Goal: Use online tool/utility: Utilize a website feature to perform a specific function

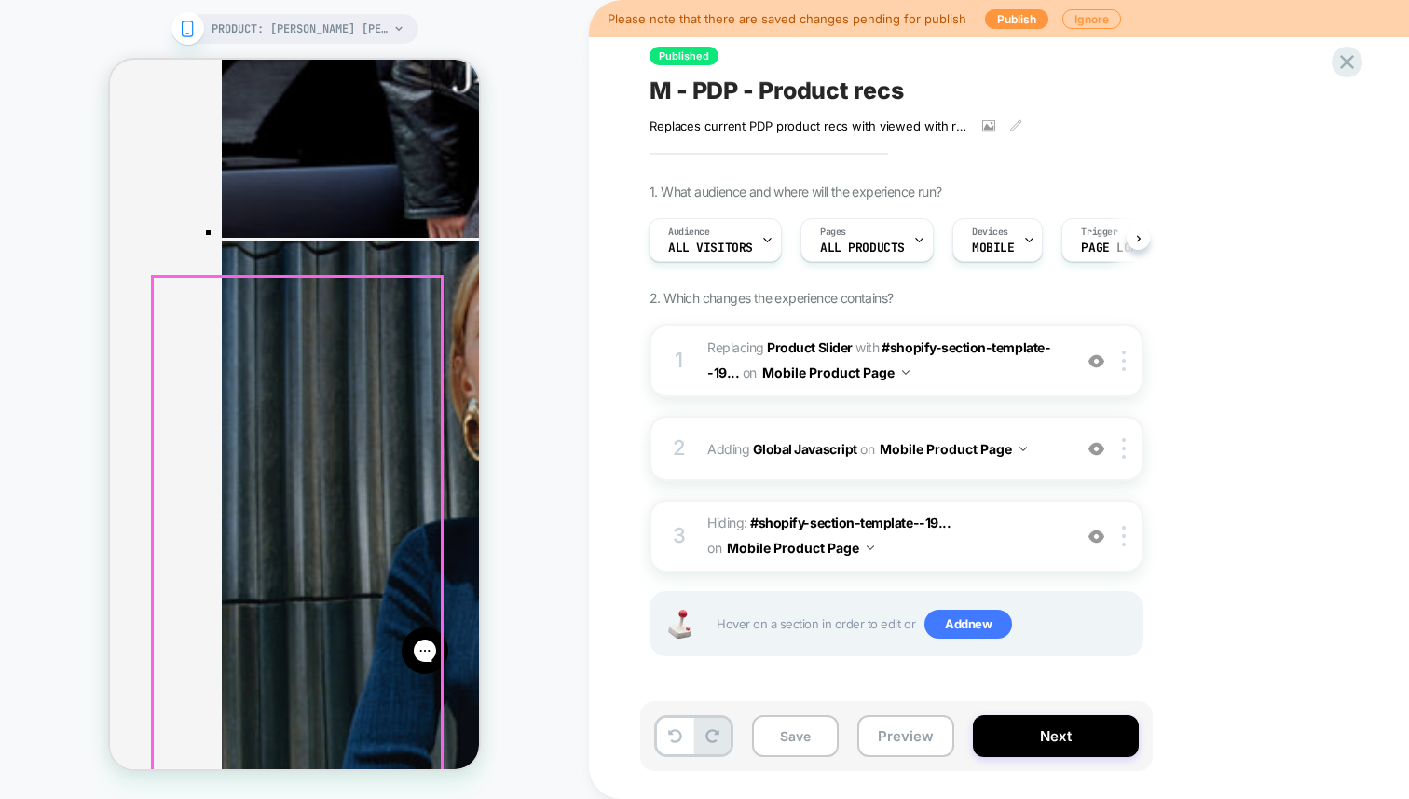
scroll to position [4076, 0]
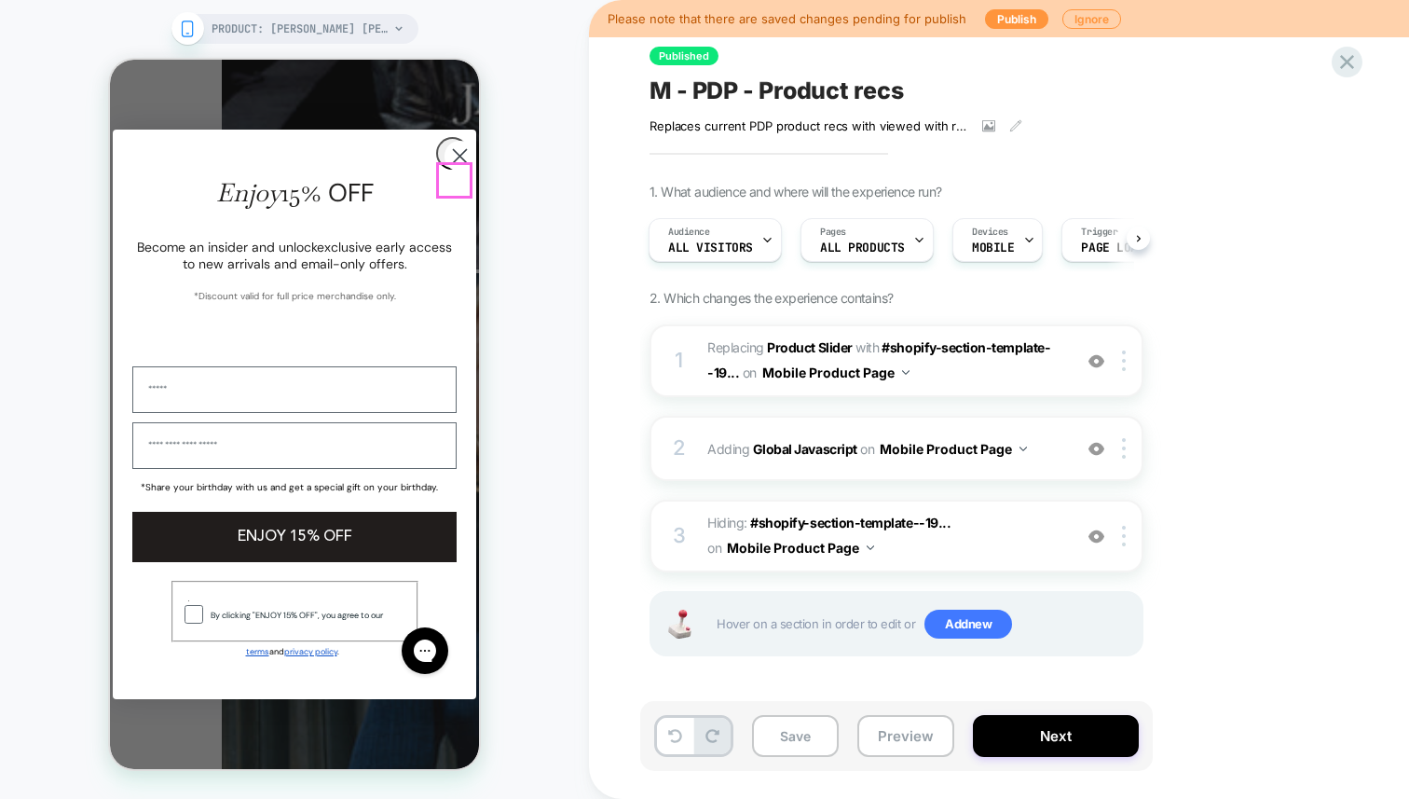
click at [456, 162] on icon "Close dialog" at bounding box center [460, 155] width 13 height 13
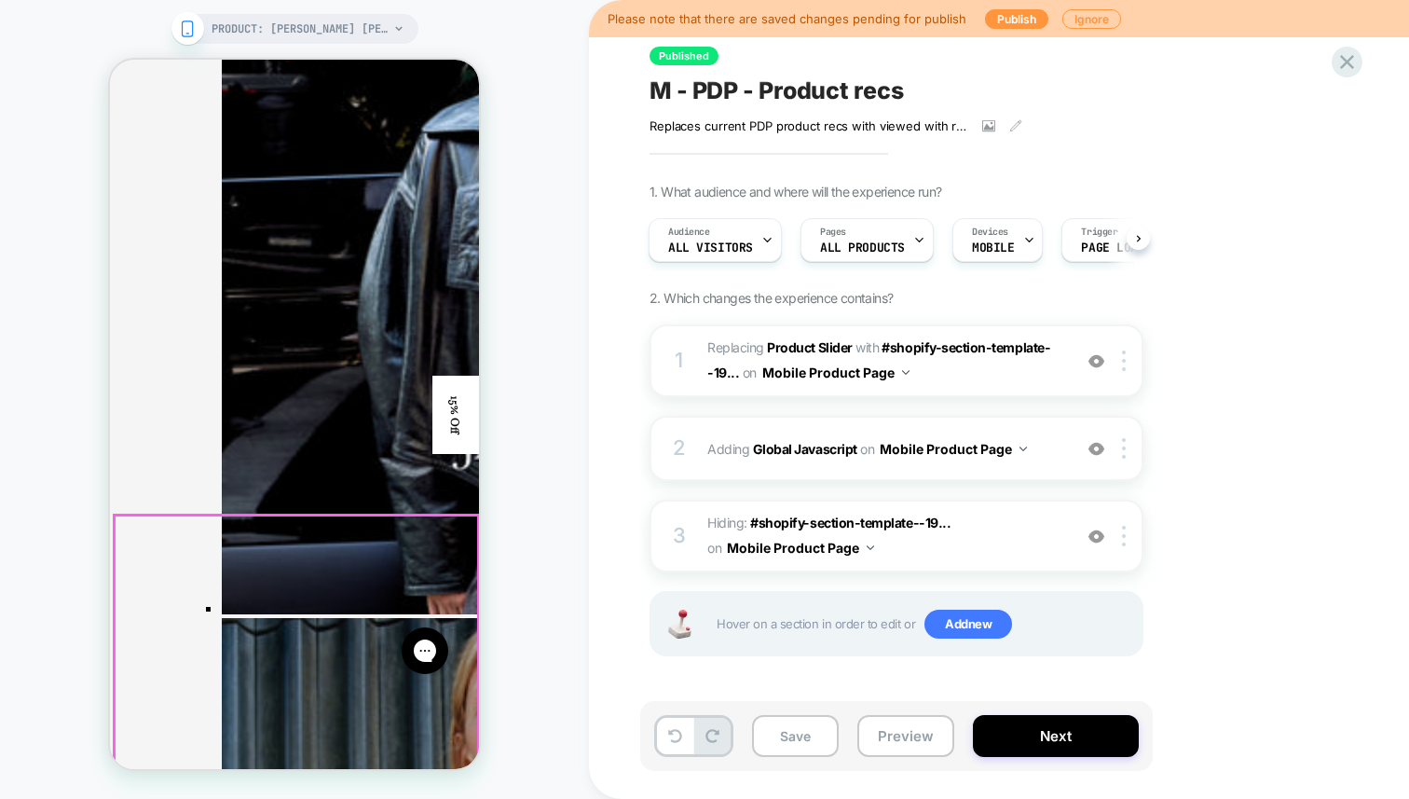
scroll to position [3709, 0]
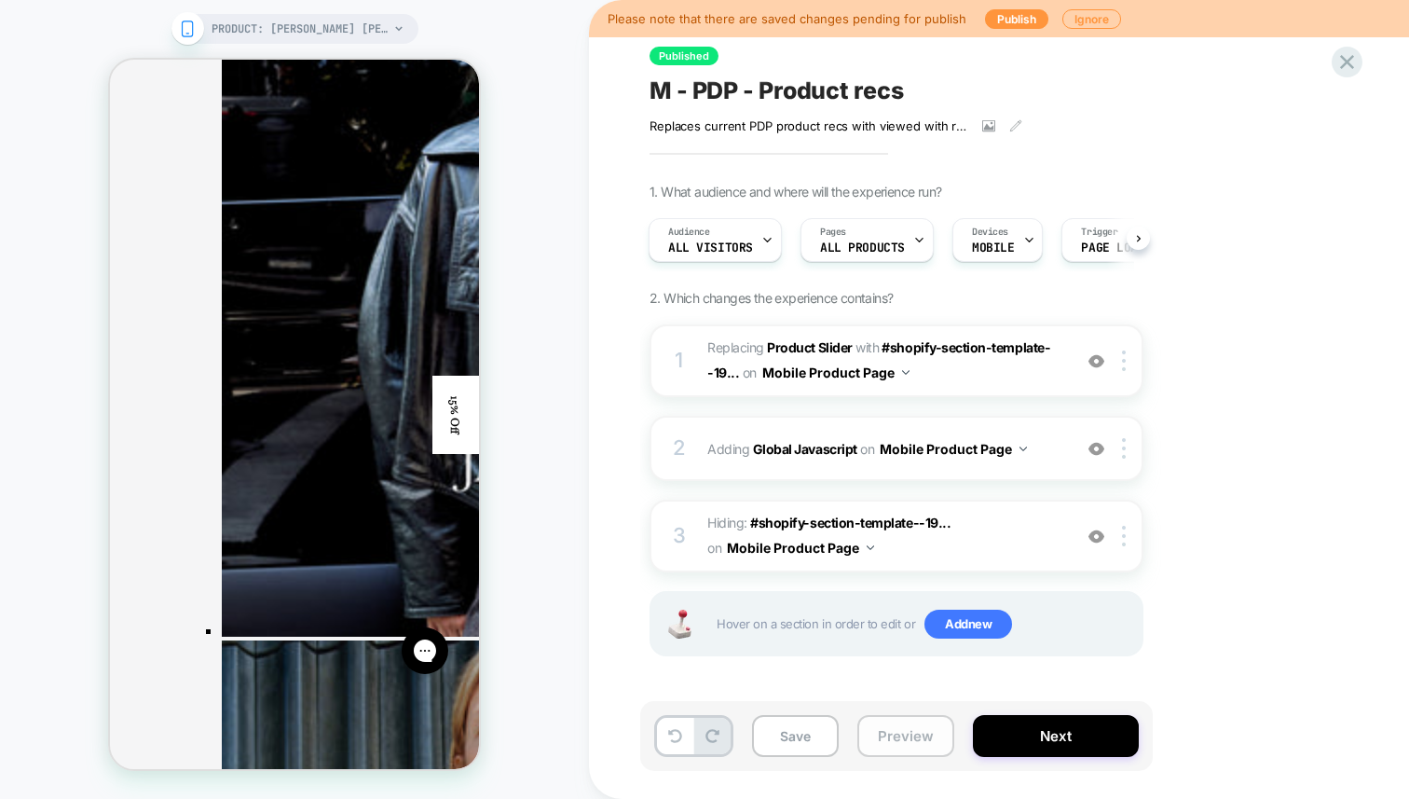
click at [892, 745] on button "Preview" at bounding box center [905, 736] width 97 height 42
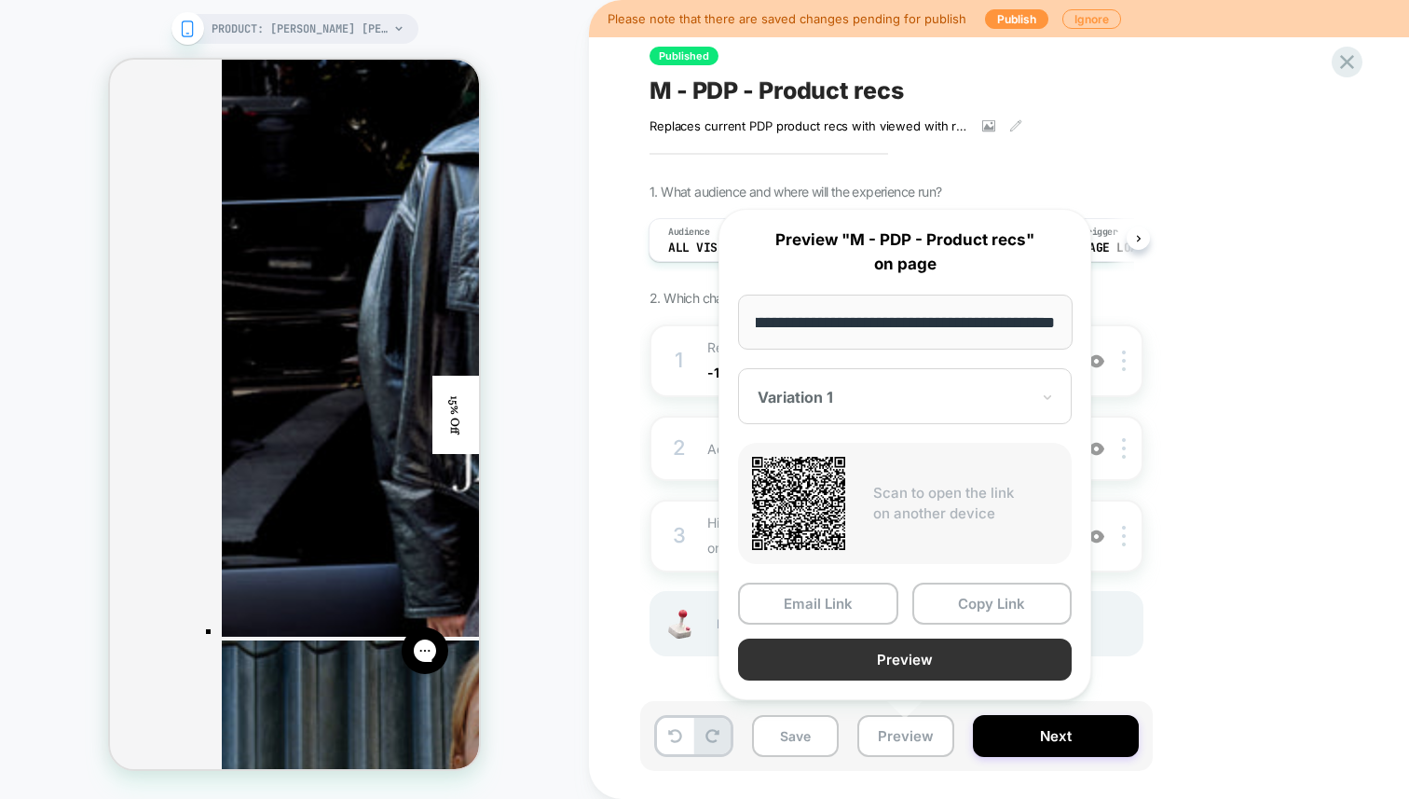
scroll to position [0, 0]
click at [836, 668] on button "Preview" at bounding box center [905, 659] width 334 height 42
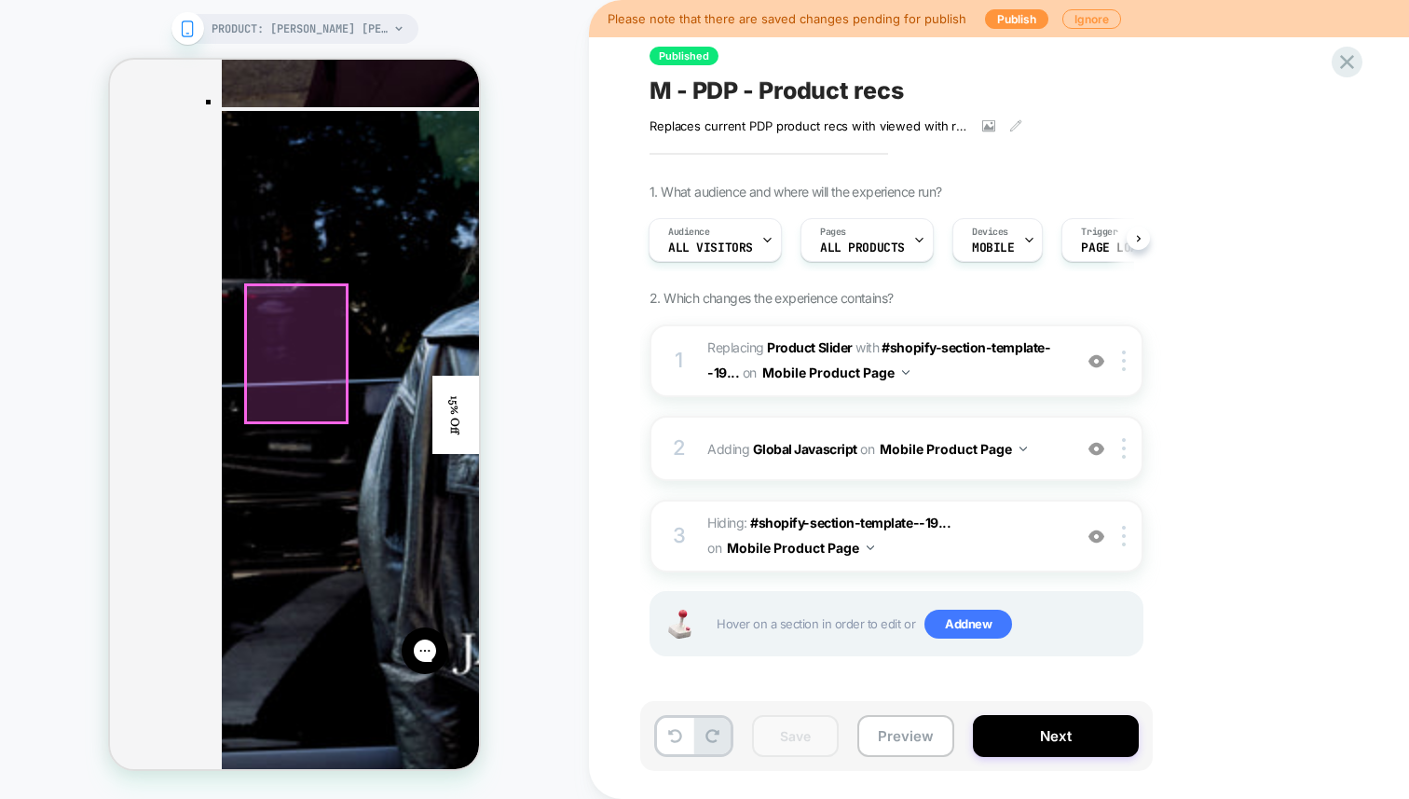
scroll to position [3510, 0]
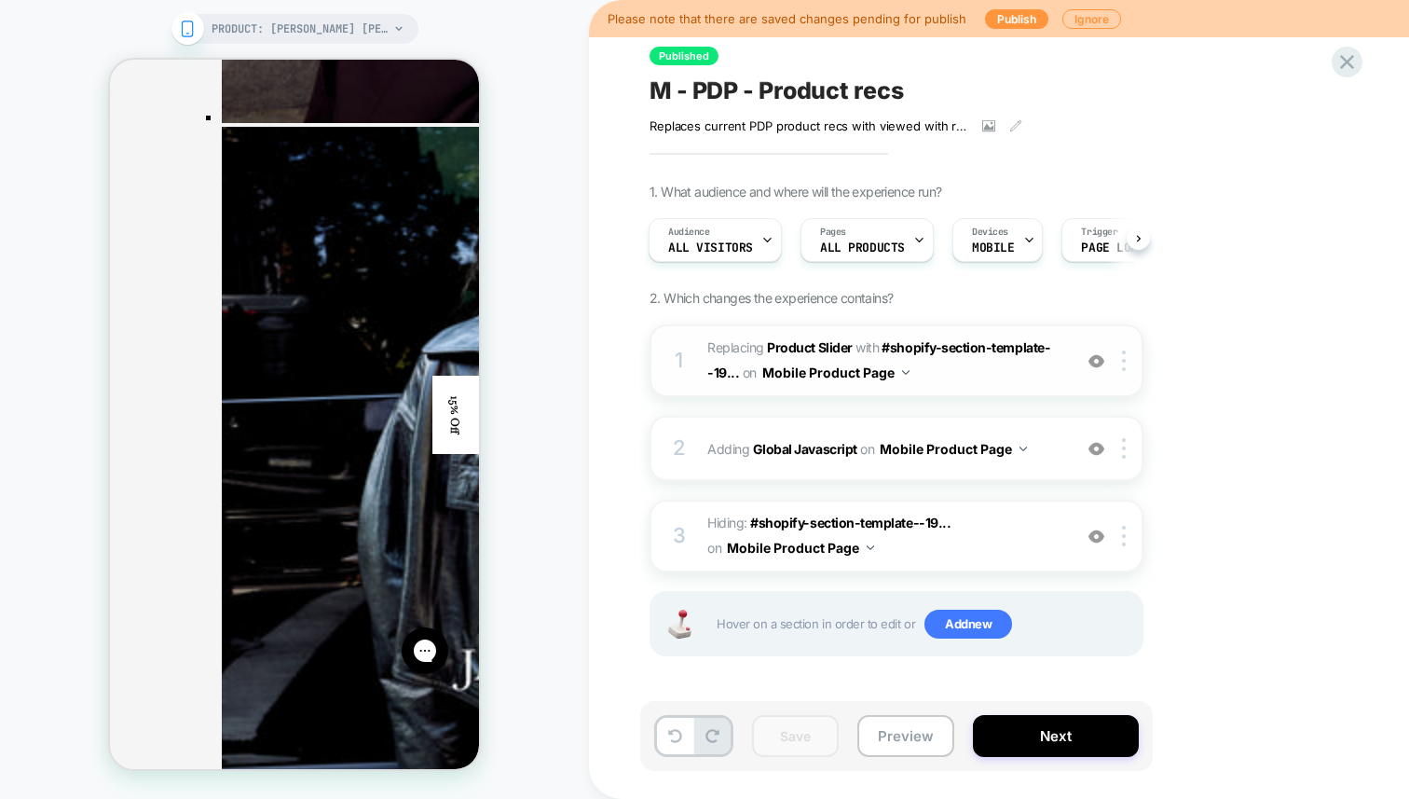
click at [1096, 363] on img at bounding box center [1096, 361] width 16 height 16
click at [1092, 454] on img at bounding box center [1096, 449] width 16 height 16
click at [1097, 535] on img at bounding box center [1096, 536] width 16 height 16
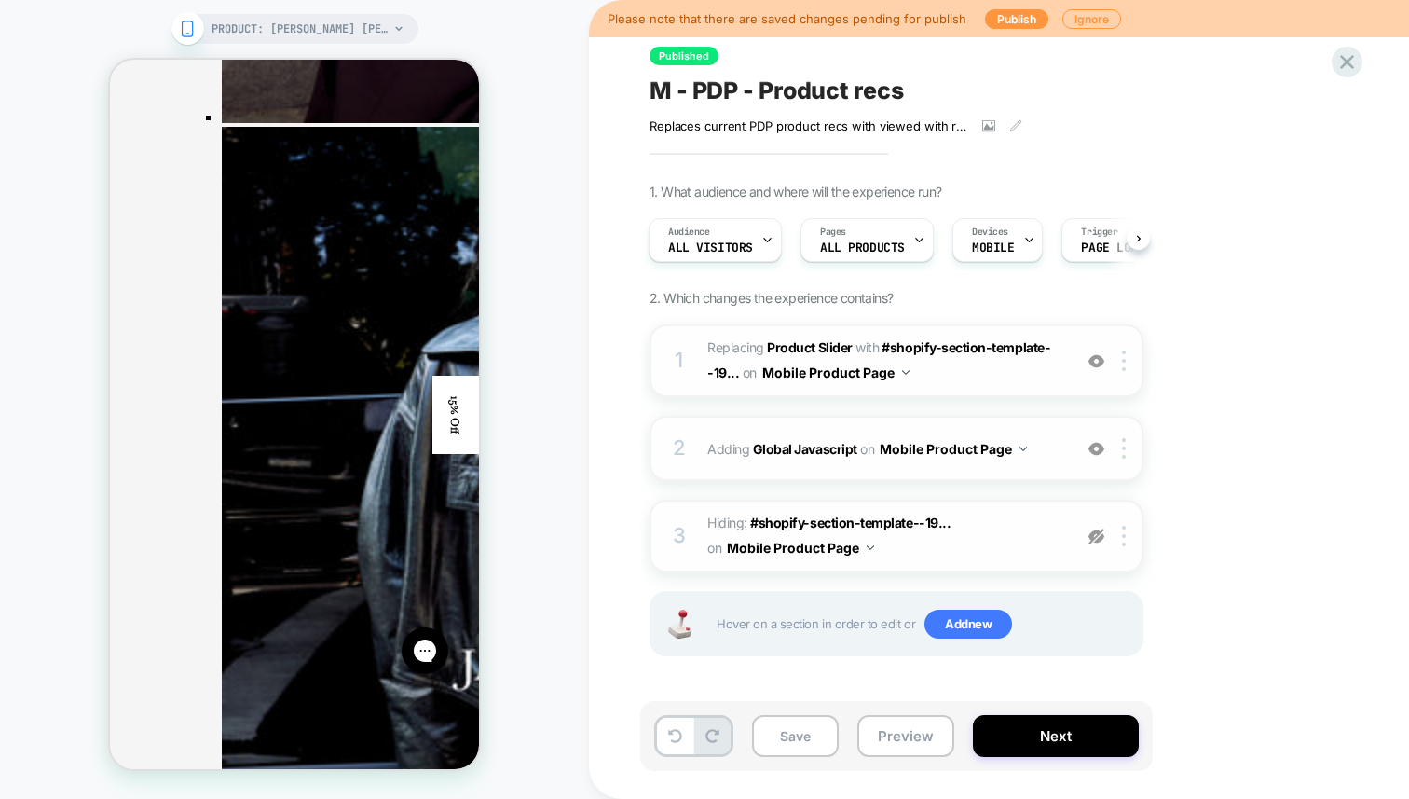
click at [1097, 535] on img at bounding box center [1096, 536] width 16 height 16
click at [1128, 359] on div at bounding box center [1127, 360] width 31 height 21
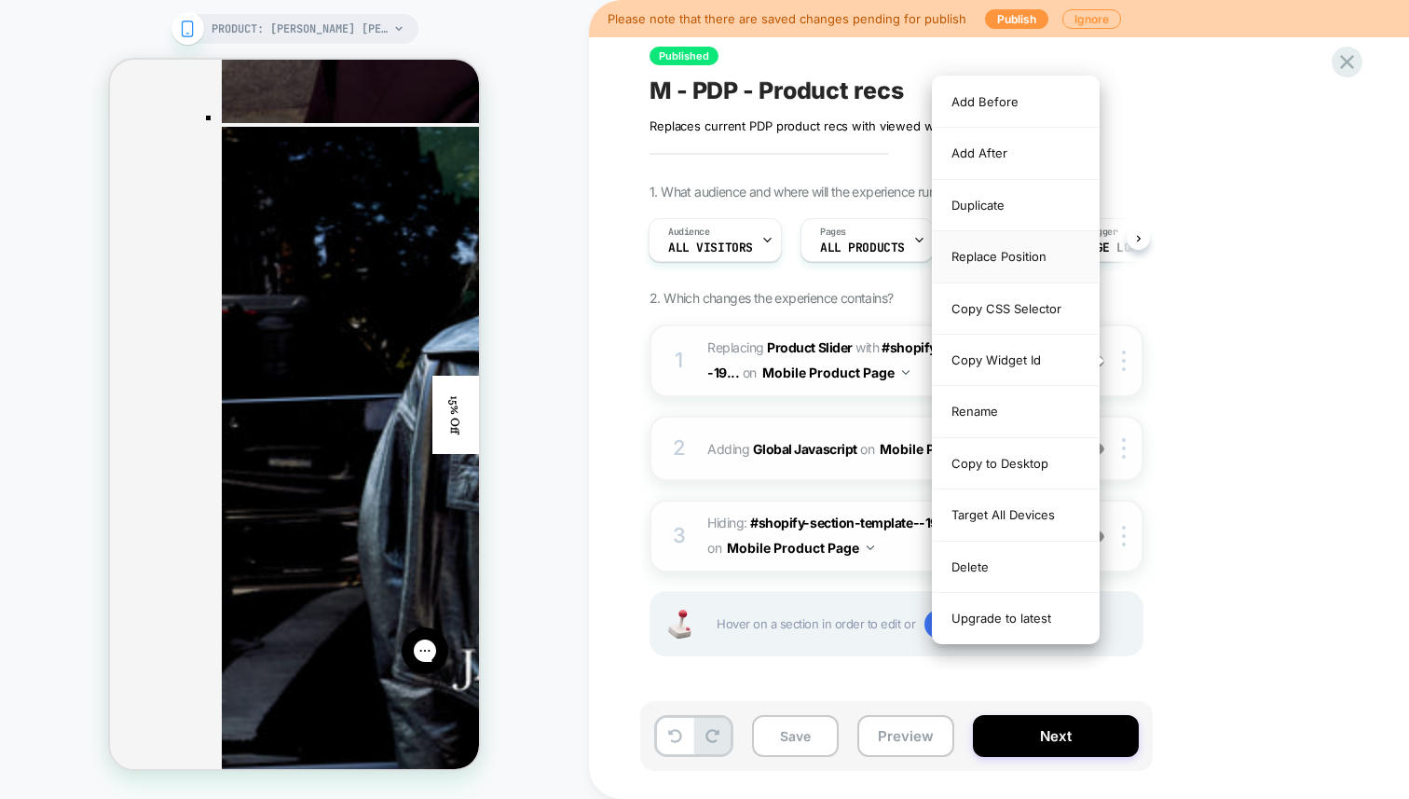
click at [1035, 255] on div "Replace Position" at bounding box center [1016, 256] width 166 height 51
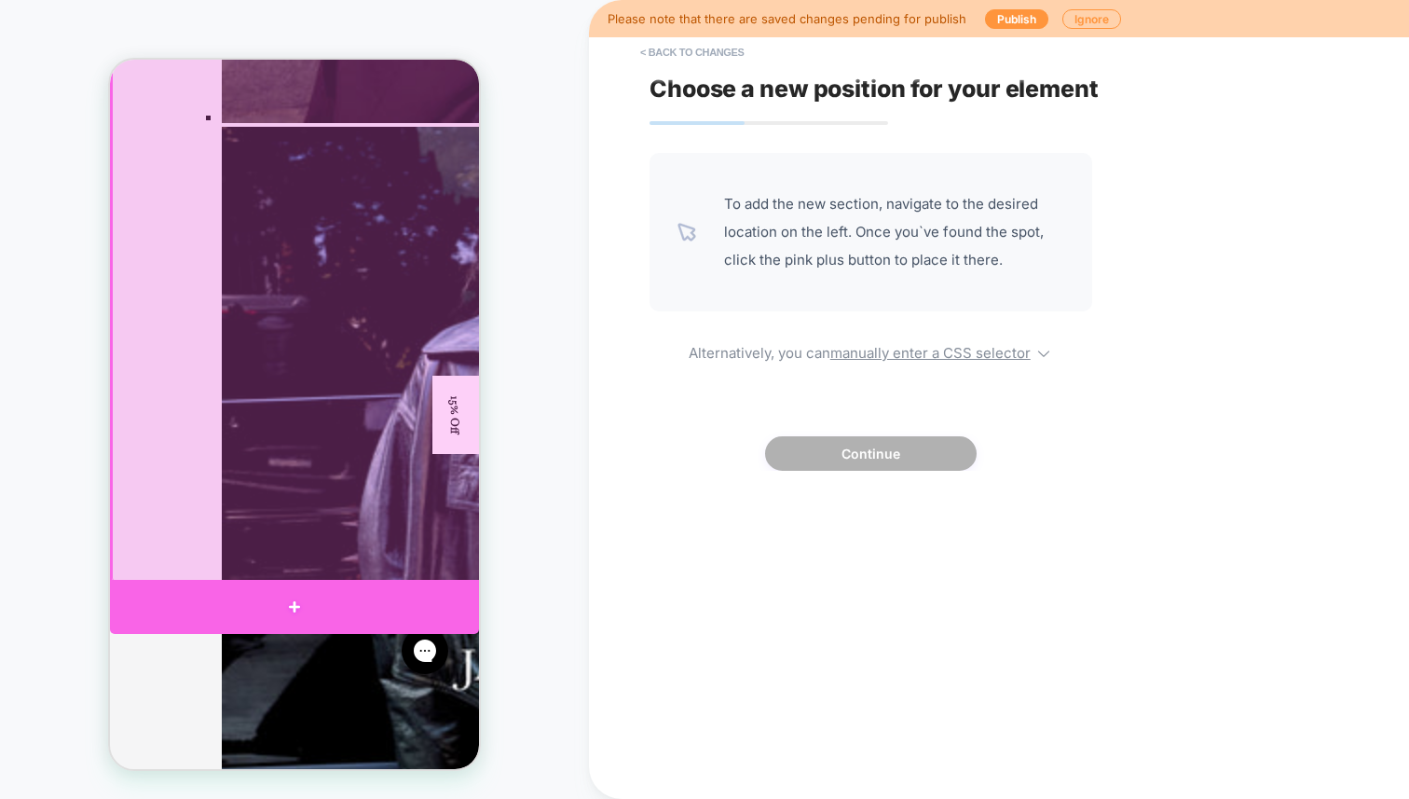
click at [274, 595] on div at bounding box center [294, 607] width 369 height 54
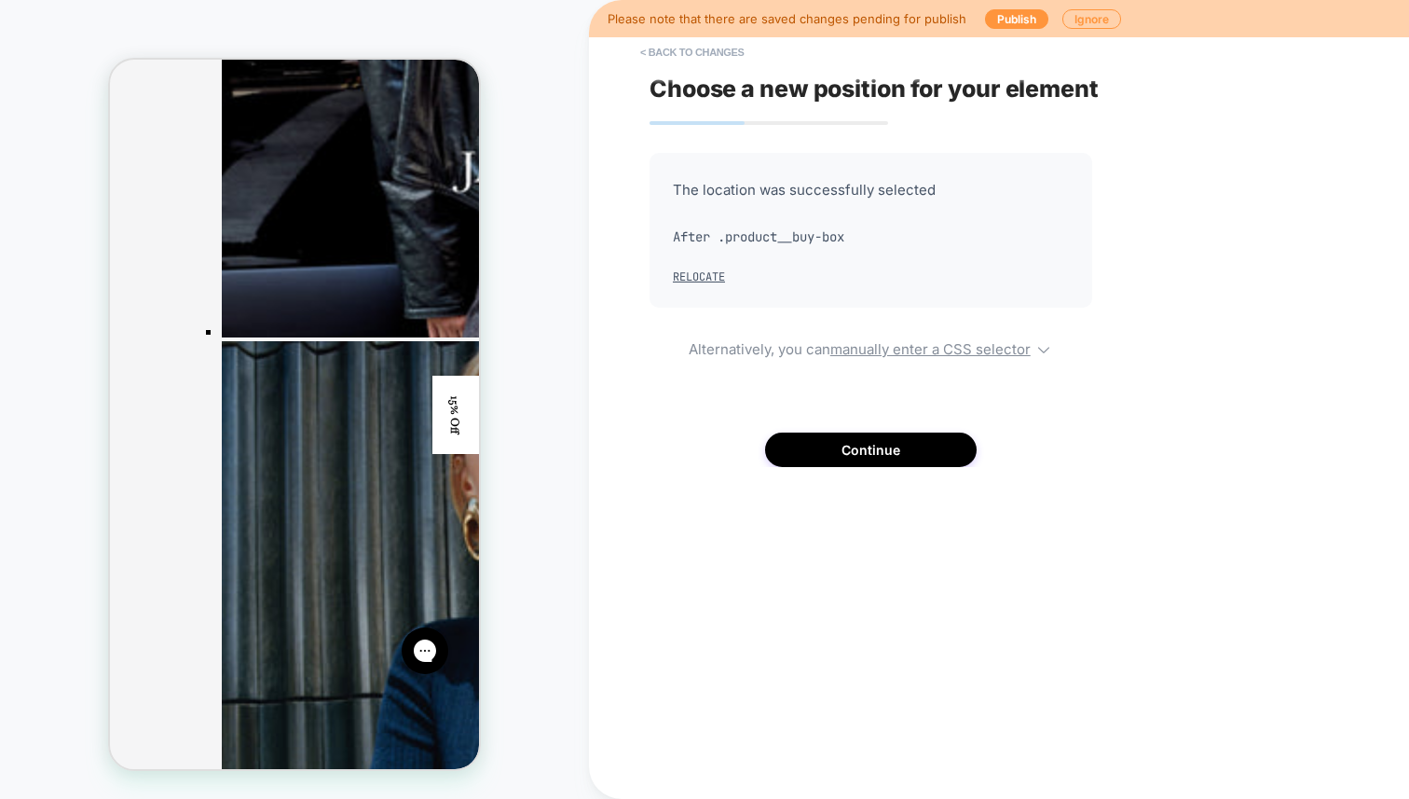
scroll to position [4054, 0]
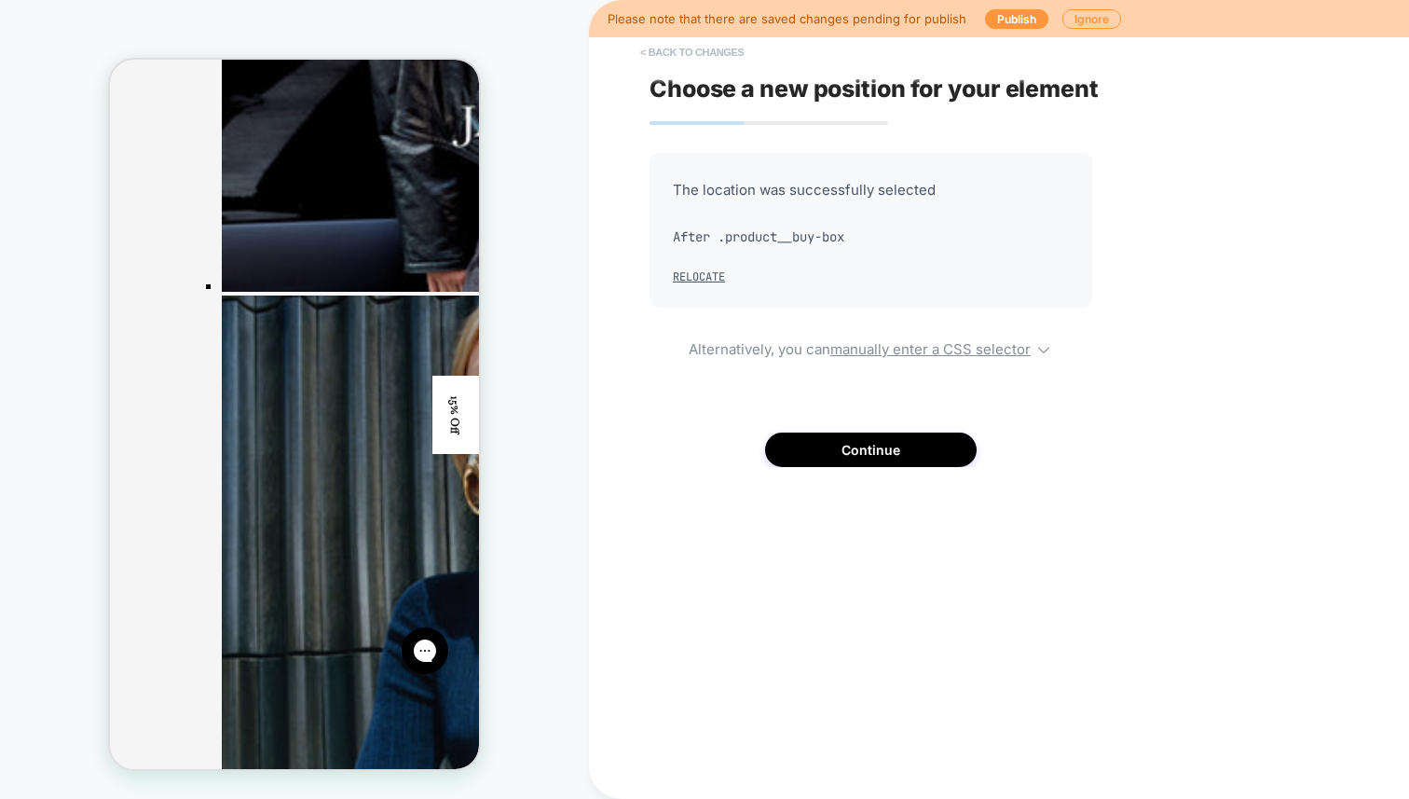
click at [708, 52] on button "< Back to changes" at bounding box center [692, 52] width 123 height 30
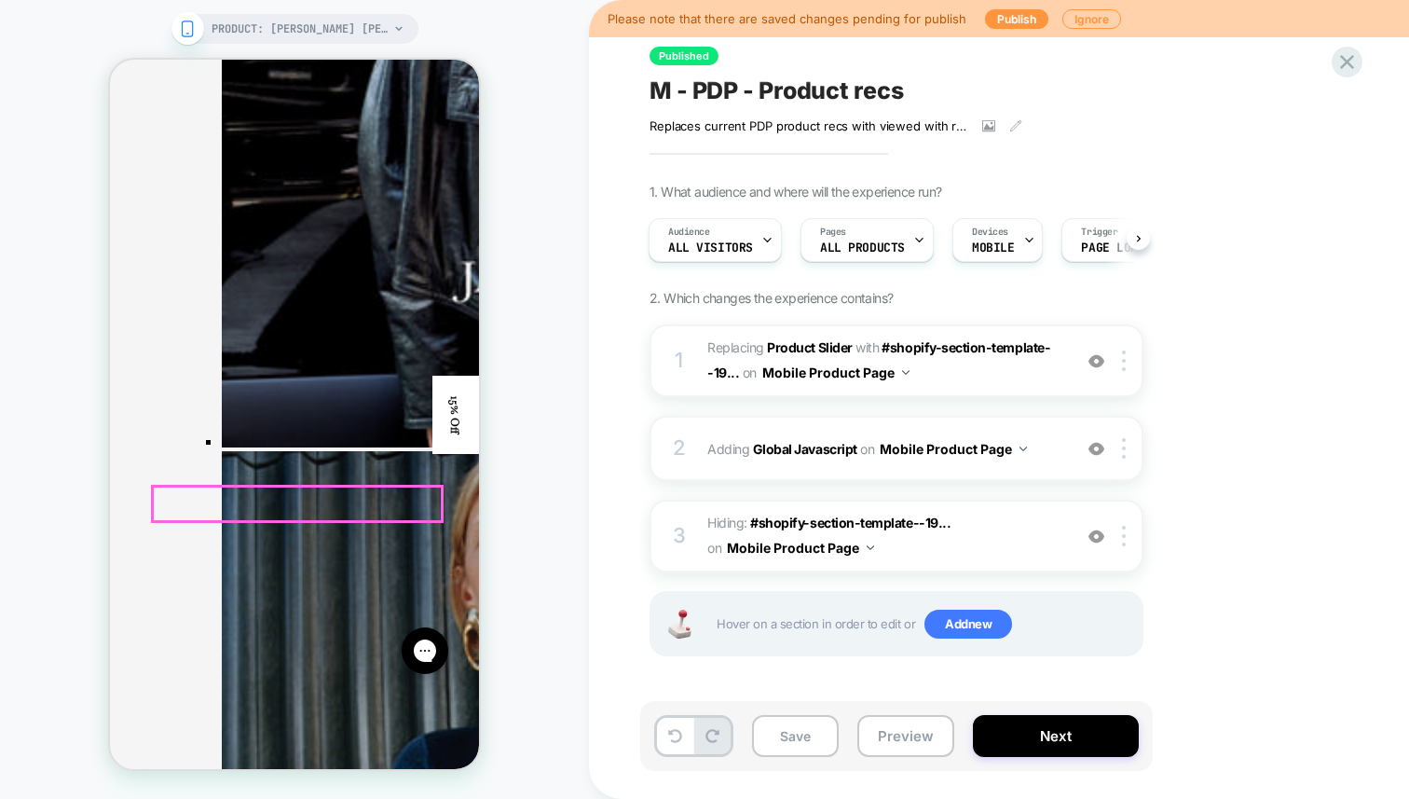
scroll to position [3812, 0]
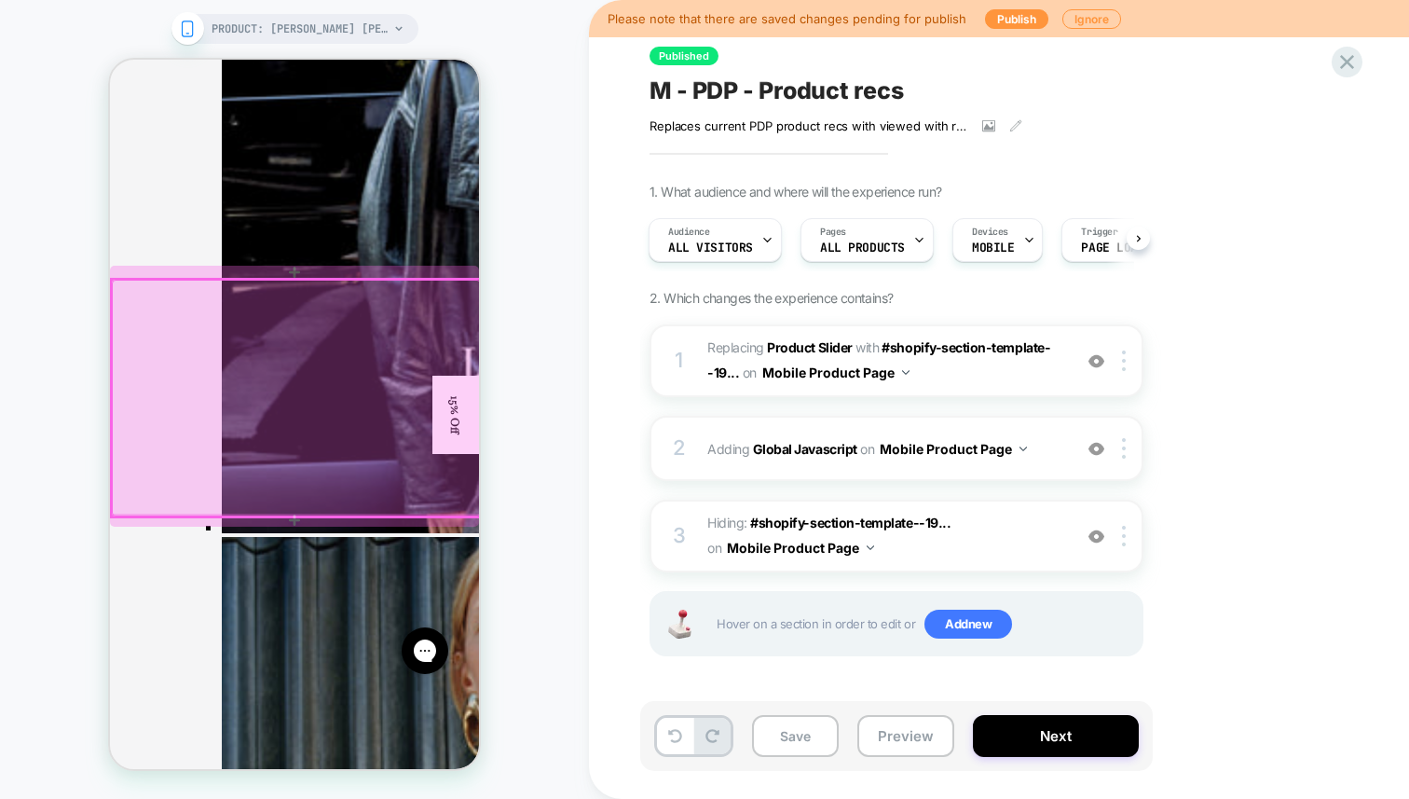
click at [452, 301] on div at bounding box center [296, 398] width 369 height 237
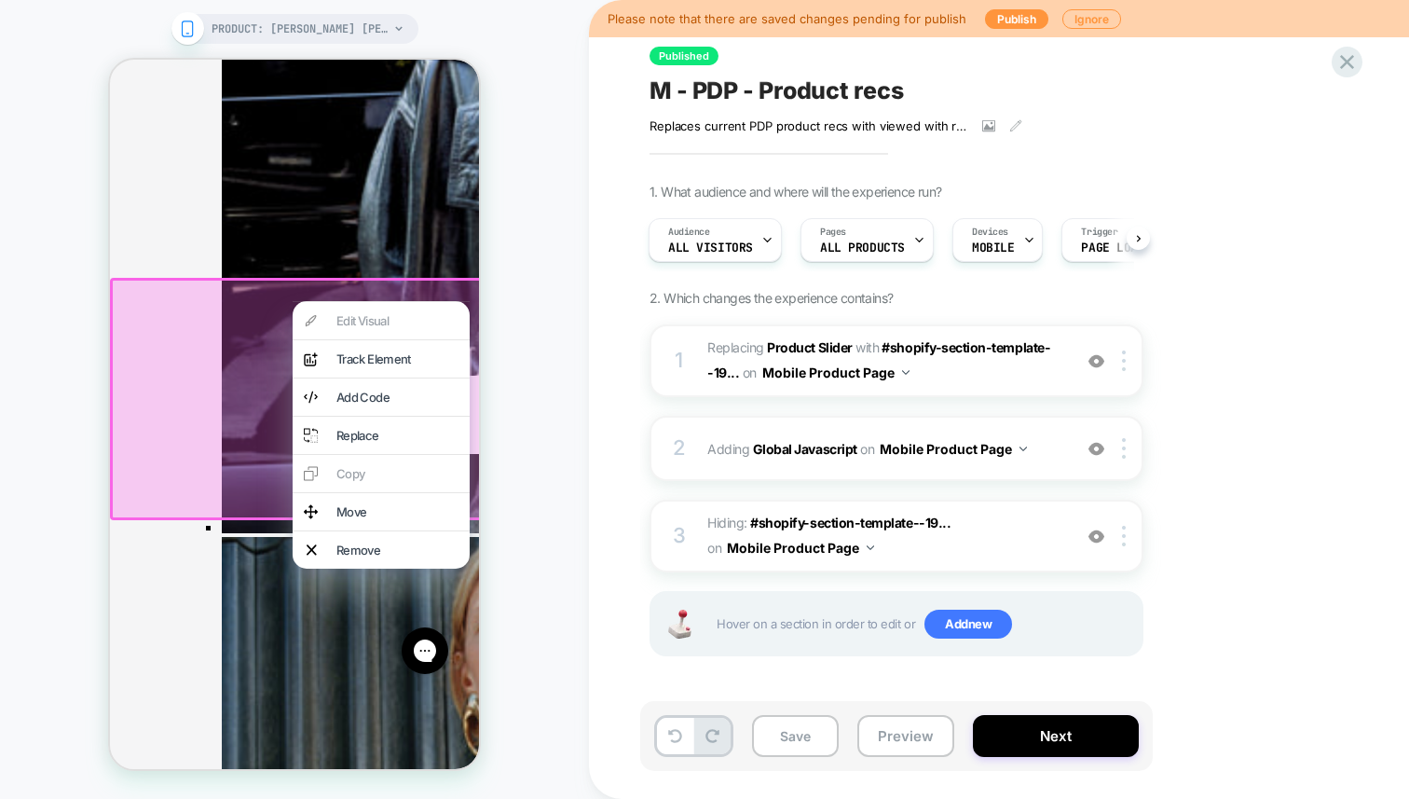
click at [570, 240] on div "PRODUCT: [PERSON_NAME] [PERSON_NAME] Mini Dress [[PERSON_NAME]] PRODUCT: [PERSO…" at bounding box center [294, 399] width 589 height 761
click at [1128, 367] on div at bounding box center [1127, 360] width 31 height 21
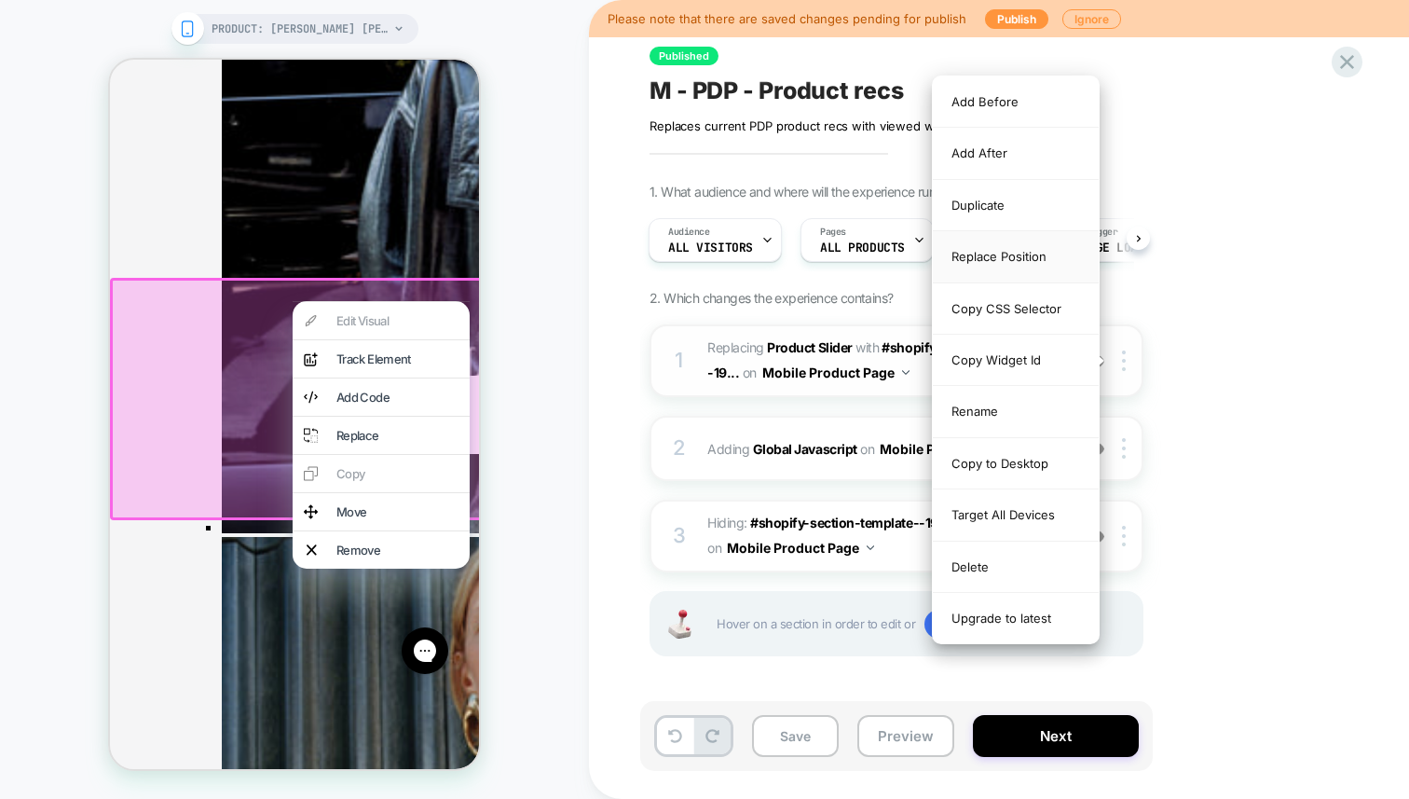
click at [1001, 263] on div "Replace Position" at bounding box center [1016, 256] width 166 height 51
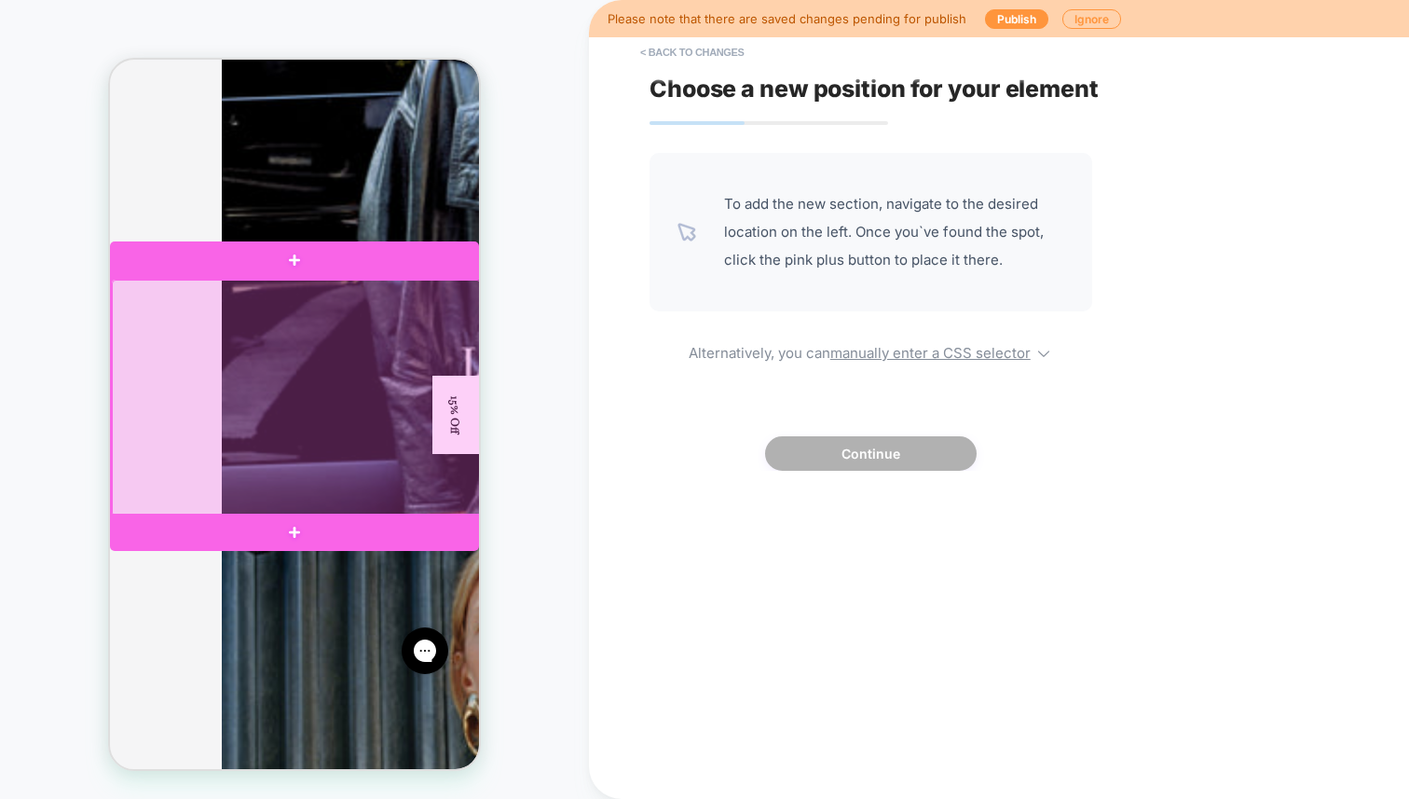
click at [129, 305] on div at bounding box center [296, 398] width 369 height 237
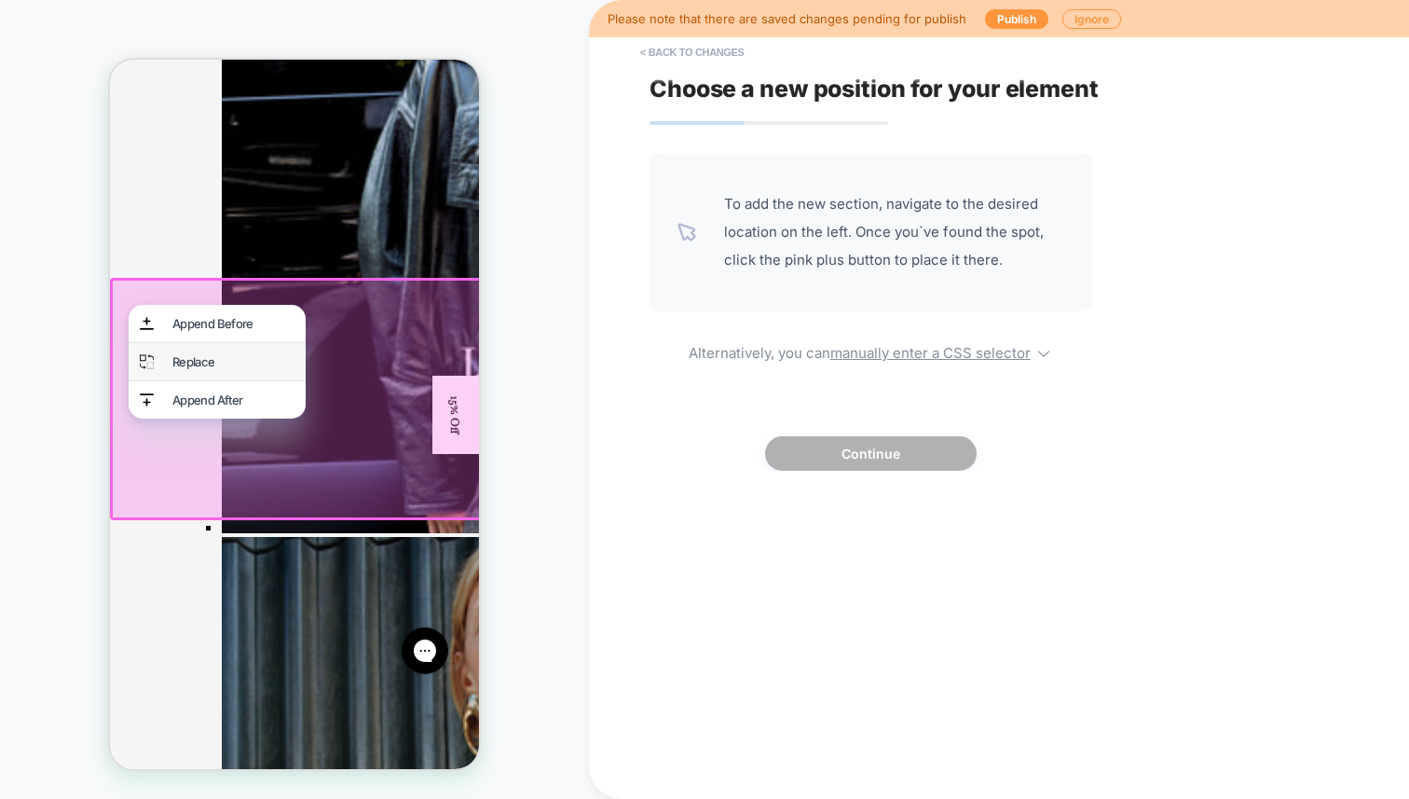
click at [171, 355] on div "Replace" at bounding box center [217, 361] width 177 height 37
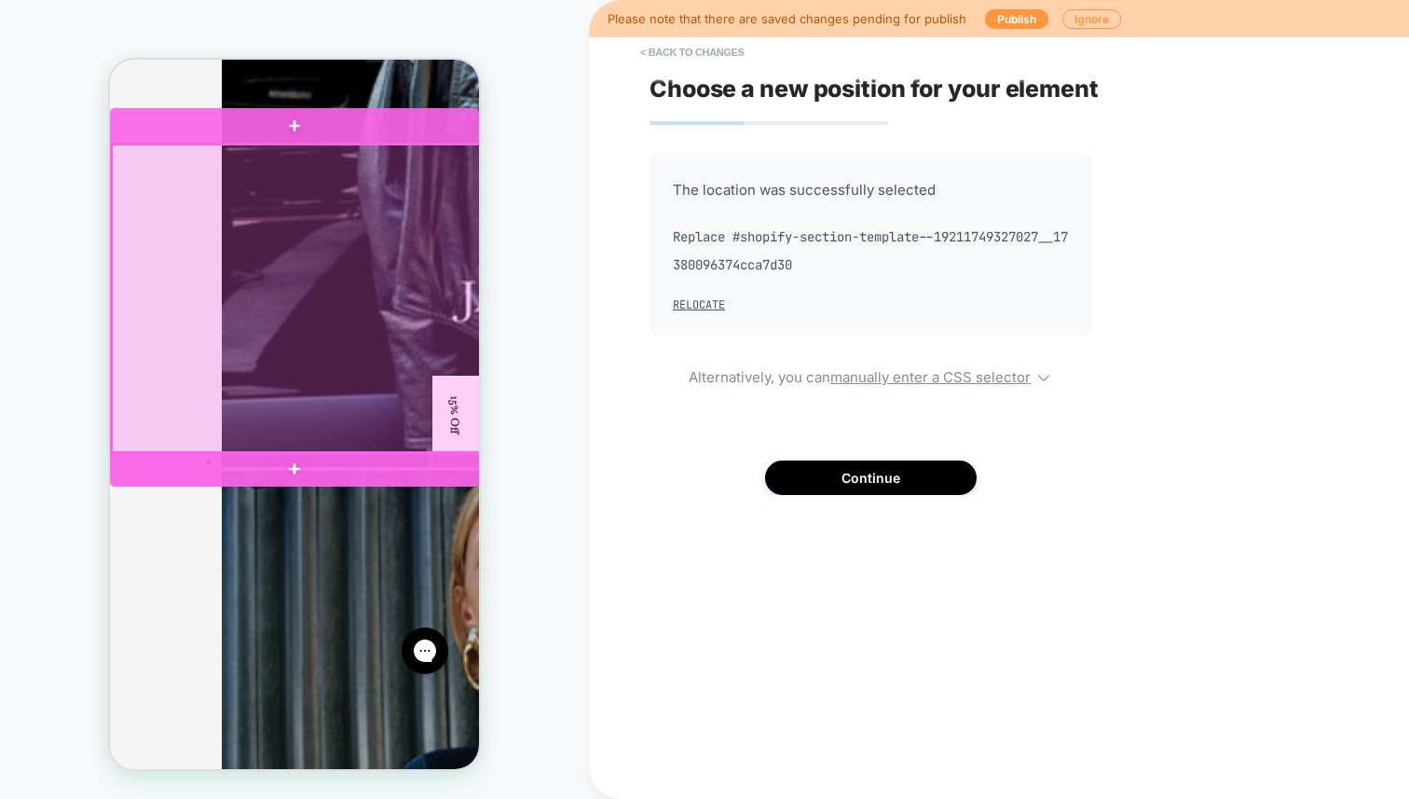
scroll to position [3879, 0]
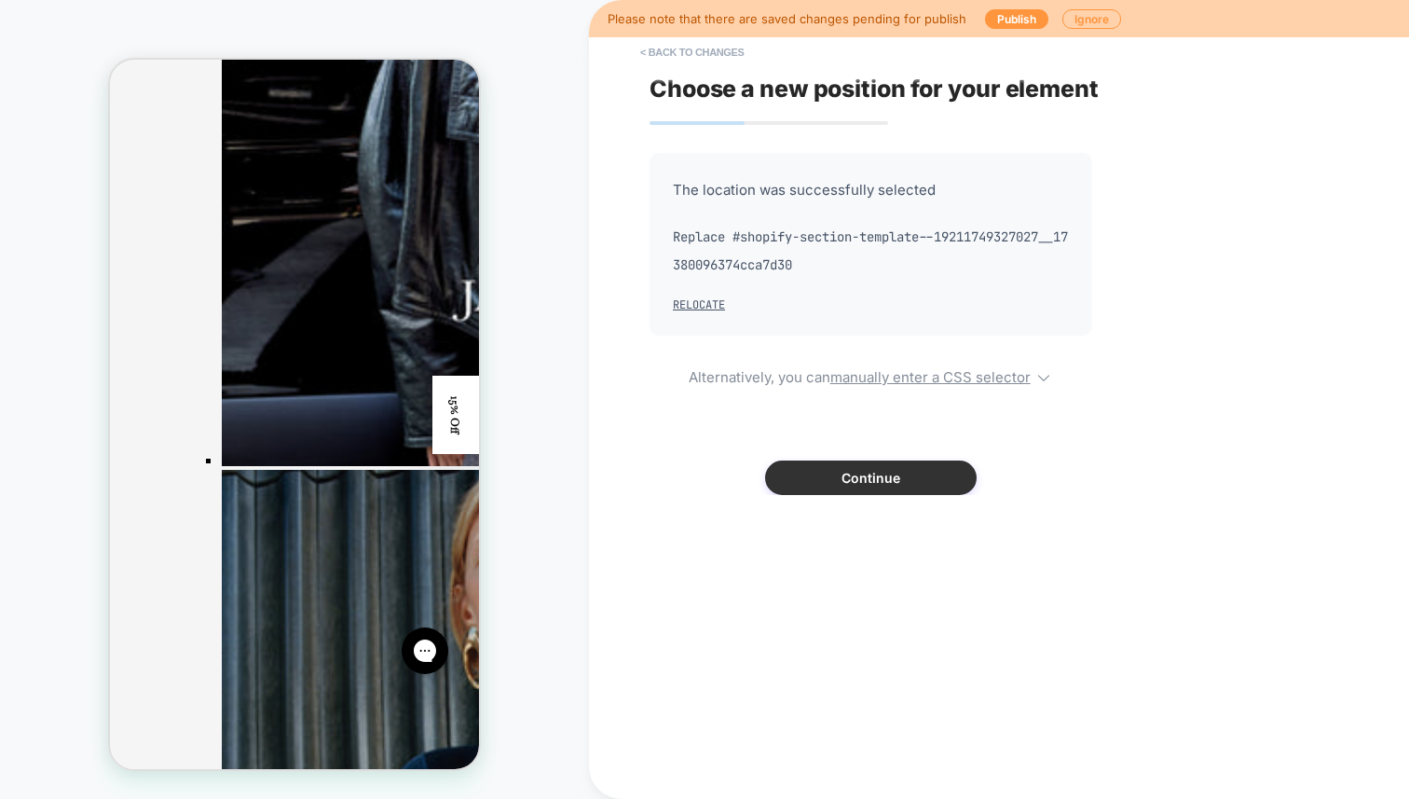
click at [873, 480] on button "Continue" at bounding box center [871, 477] width 212 height 34
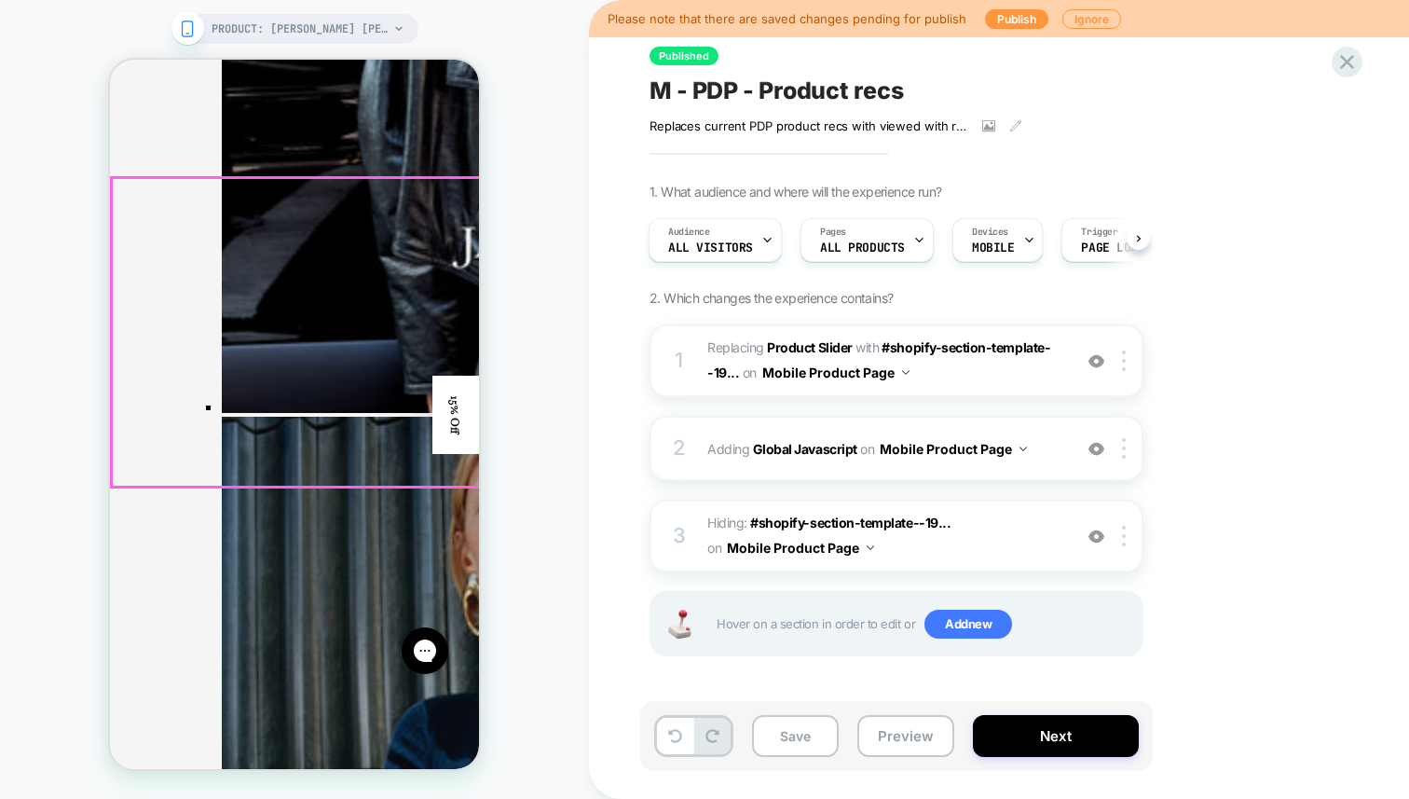
scroll to position [3936, 0]
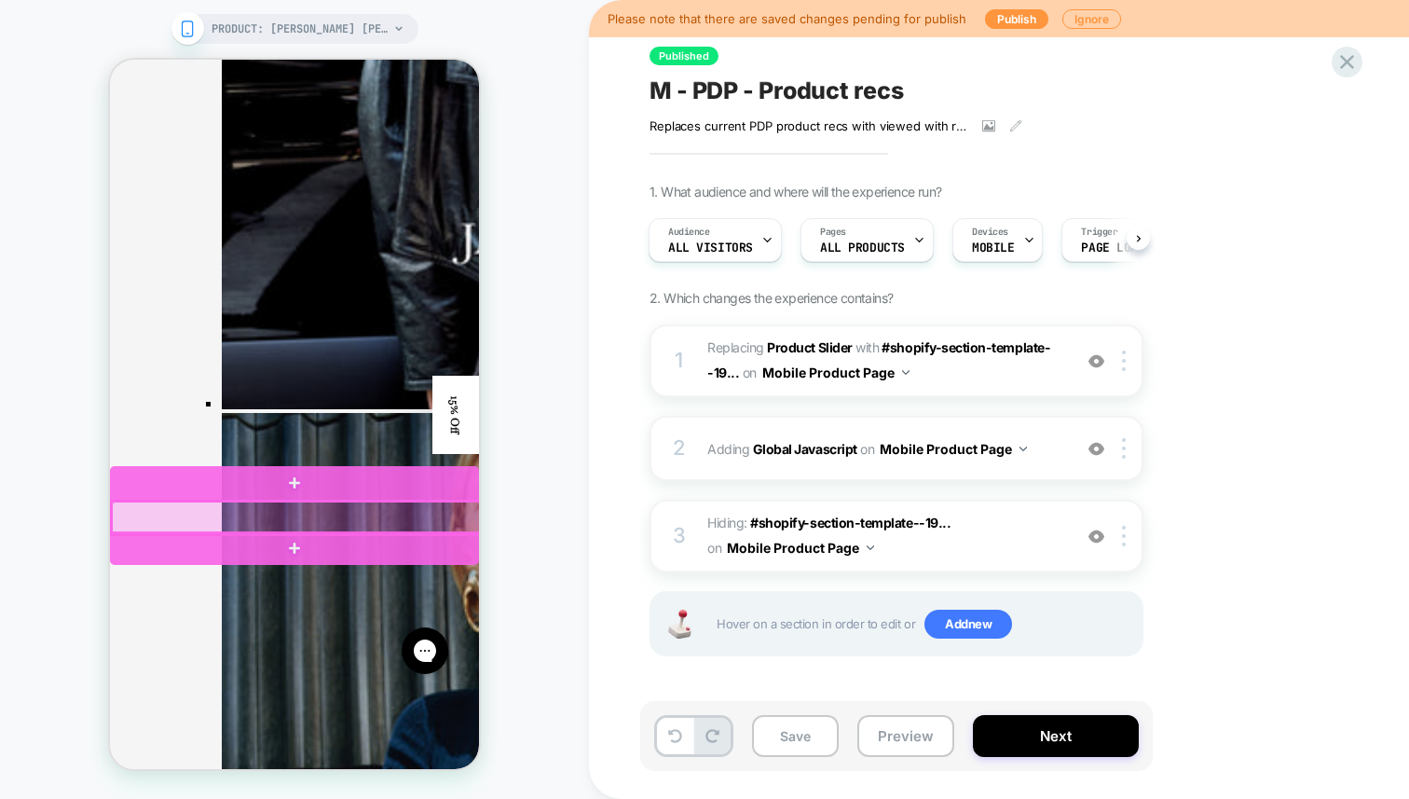
click at [308, 525] on div at bounding box center [296, 517] width 369 height 33
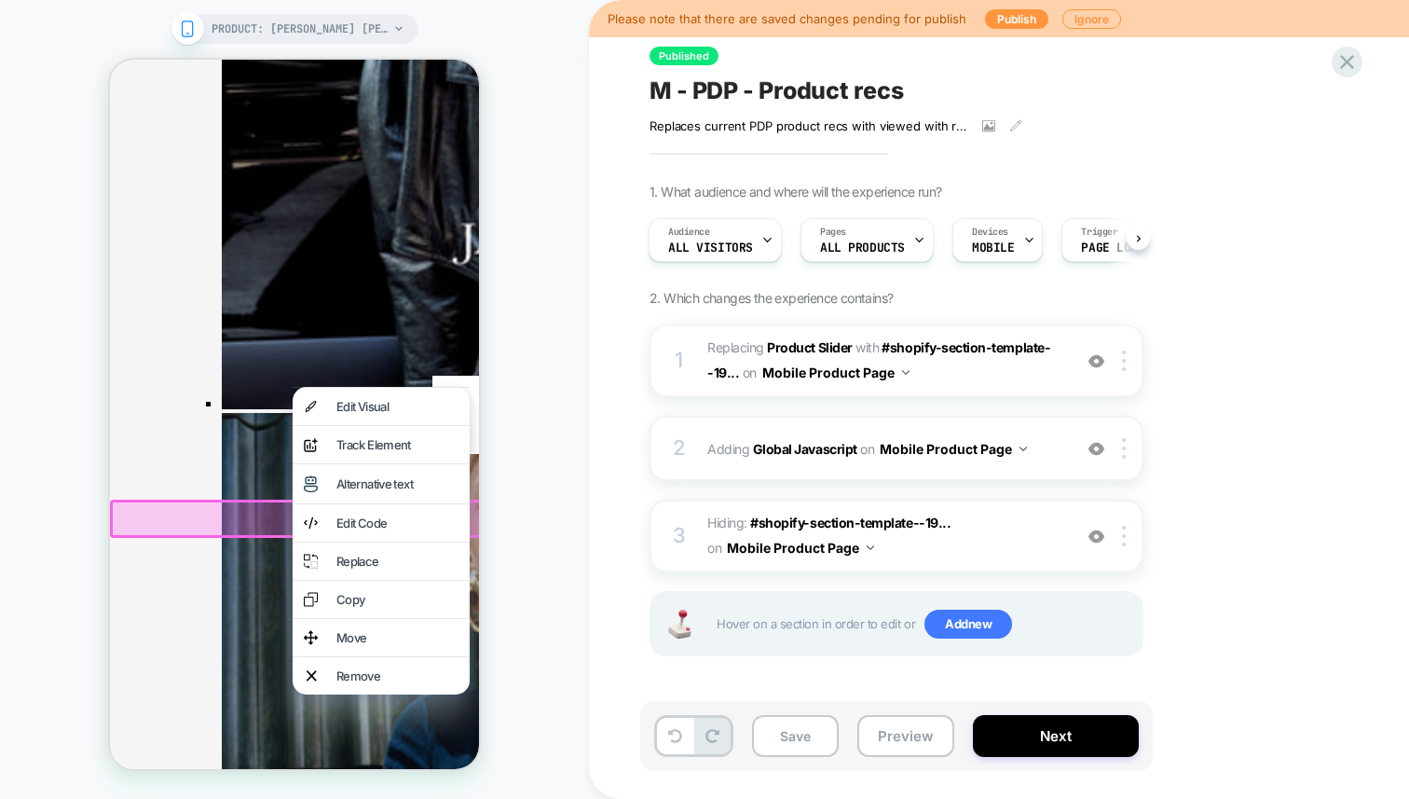
click at [562, 537] on div "PRODUCT: [PERSON_NAME] [PERSON_NAME] Mini Dress [[PERSON_NAME]] PRODUCT: [PERSO…" at bounding box center [294, 399] width 589 height 761
click at [560, 494] on div "PRODUCT: [PERSON_NAME] [PERSON_NAME] Mini Dress [[PERSON_NAME]] PRODUCT: [PERSO…" at bounding box center [294, 399] width 589 height 761
click at [27, 438] on div "PRODUCT: [PERSON_NAME] [PERSON_NAME] Mini Dress [[PERSON_NAME]] PRODUCT: [PERSO…" at bounding box center [294, 399] width 589 height 761
click at [106, 441] on div "PRODUCT: [PERSON_NAME] [PERSON_NAME] Mini Dress [[PERSON_NAME]] PRODUCT: [PERSO…" at bounding box center [294, 399] width 589 height 761
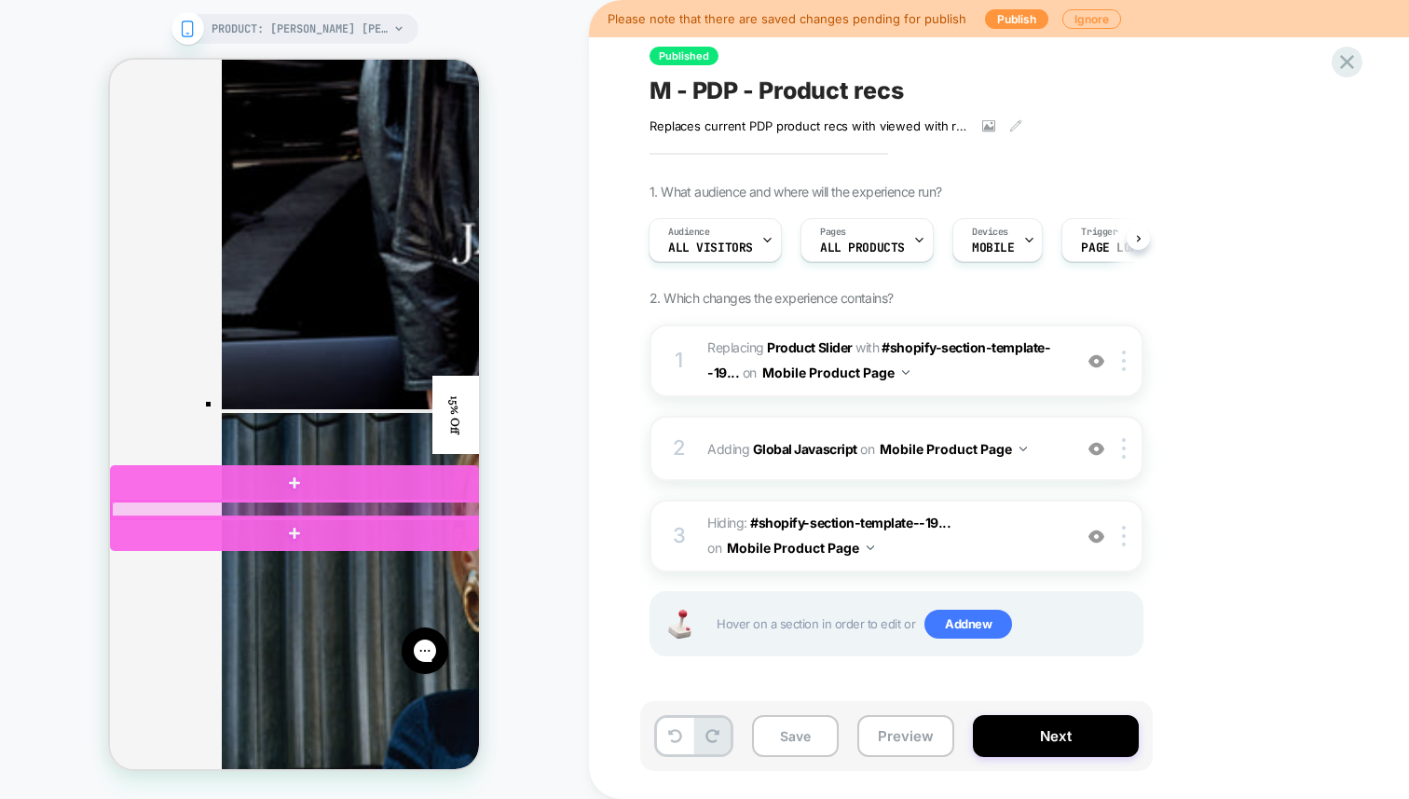
click at [159, 507] on div at bounding box center [296, 509] width 369 height 17
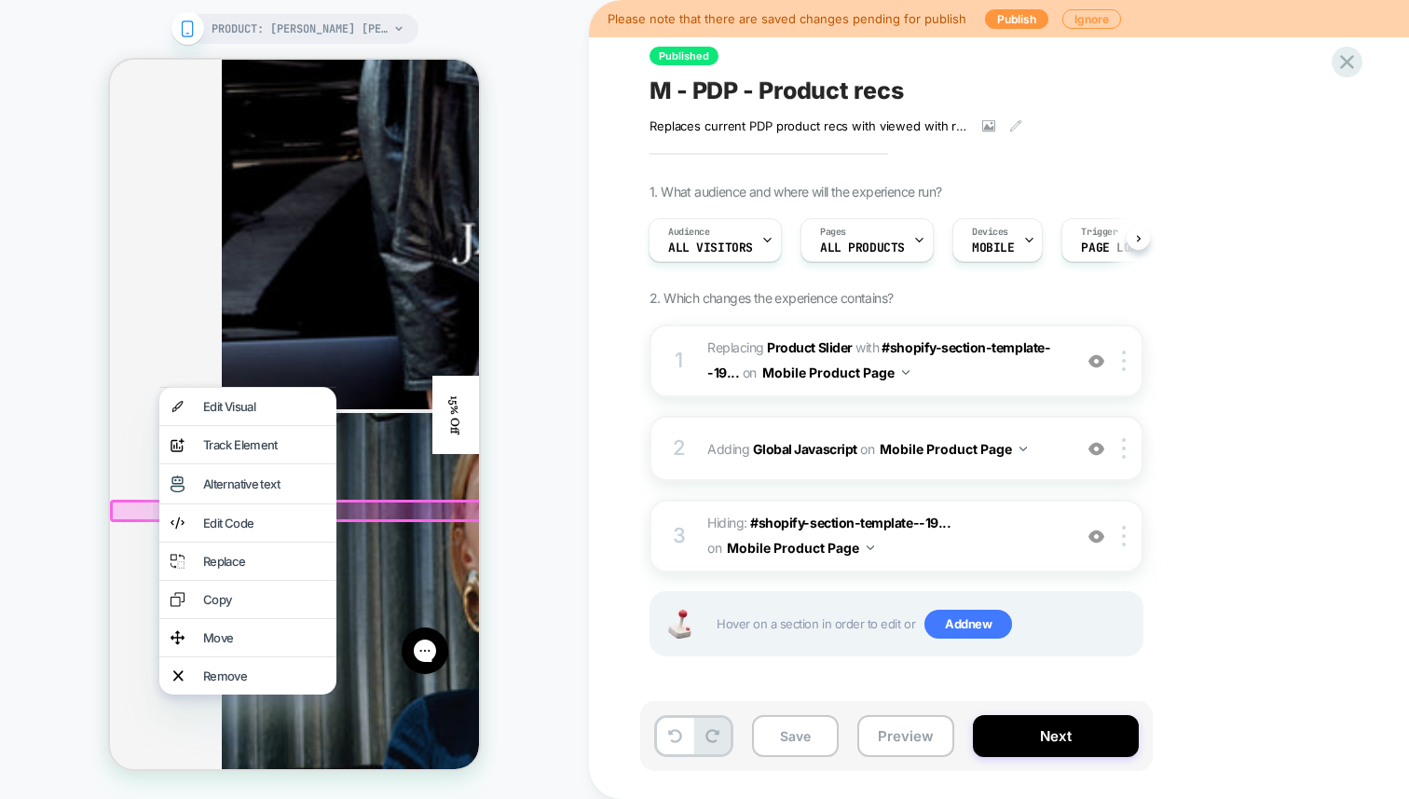
click at [42, 513] on div "PRODUCT: [PERSON_NAME] [PERSON_NAME] Mini Dress [[PERSON_NAME]] PRODUCT: [PERSO…" at bounding box center [294, 399] width 589 height 761
click at [77, 515] on div "PRODUCT: [PERSON_NAME] [PERSON_NAME] Mini Dress [[PERSON_NAME]] PRODUCT: [PERSO…" at bounding box center [294, 399] width 589 height 761
click at [495, 501] on div "PRODUCT: [PERSON_NAME] [PERSON_NAME] Mini Dress [[PERSON_NAME]] PRODUCT: [PERSO…" at bounding box center [294, 399] width 589 height 761
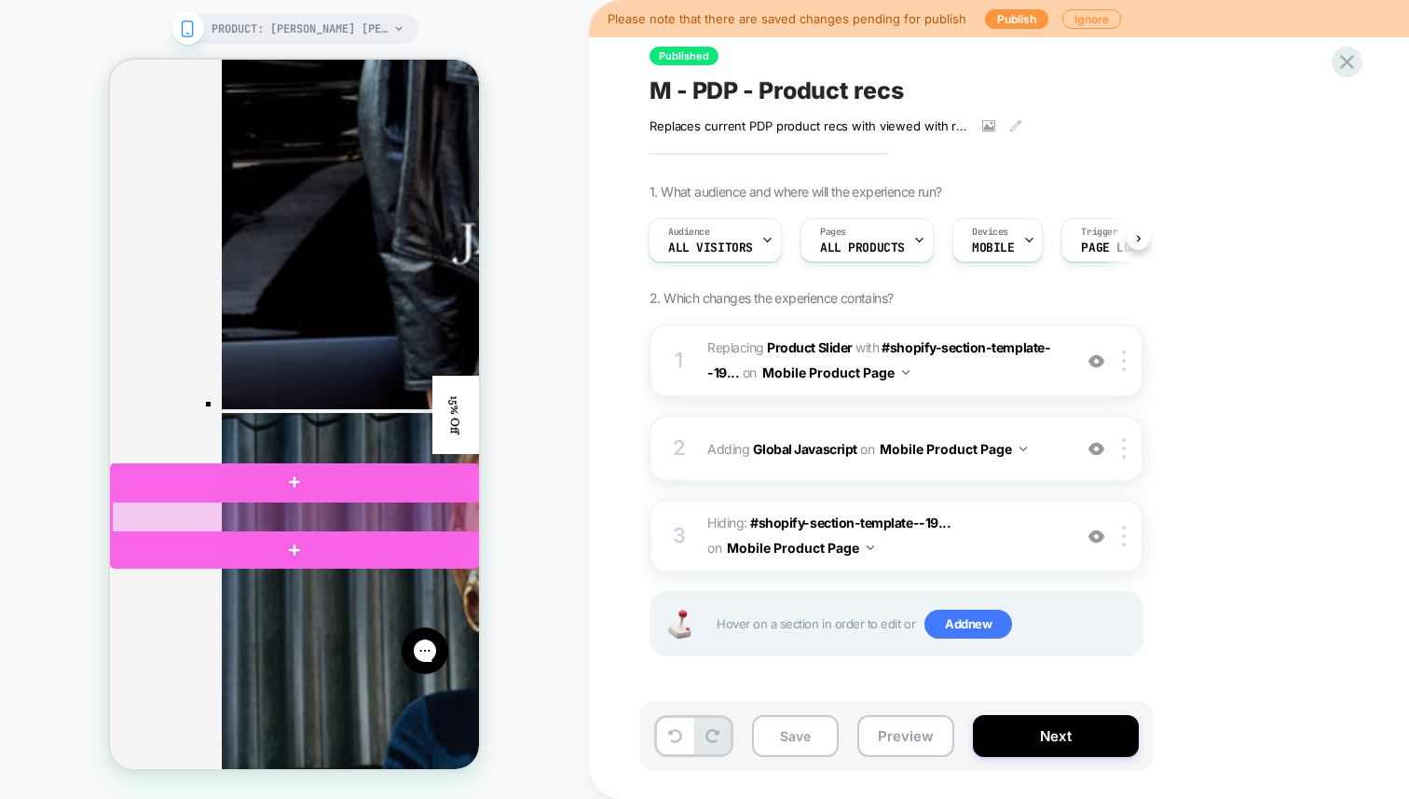
click at [455, 521] on div at bounding box center [296, 517] width 369 height 33
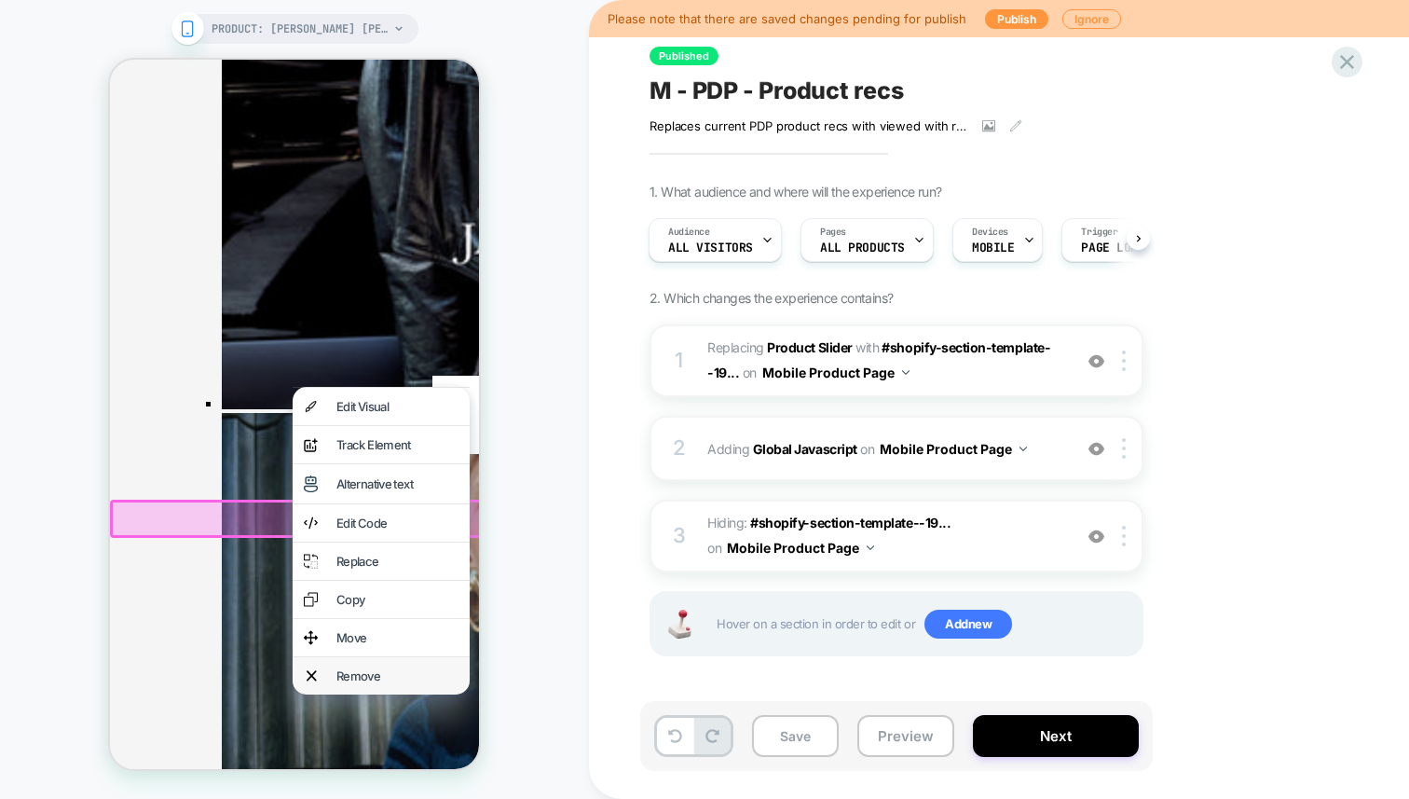
click at [346, 668] on div "Remove" at bounding box center [397, 675] width 122 height 15
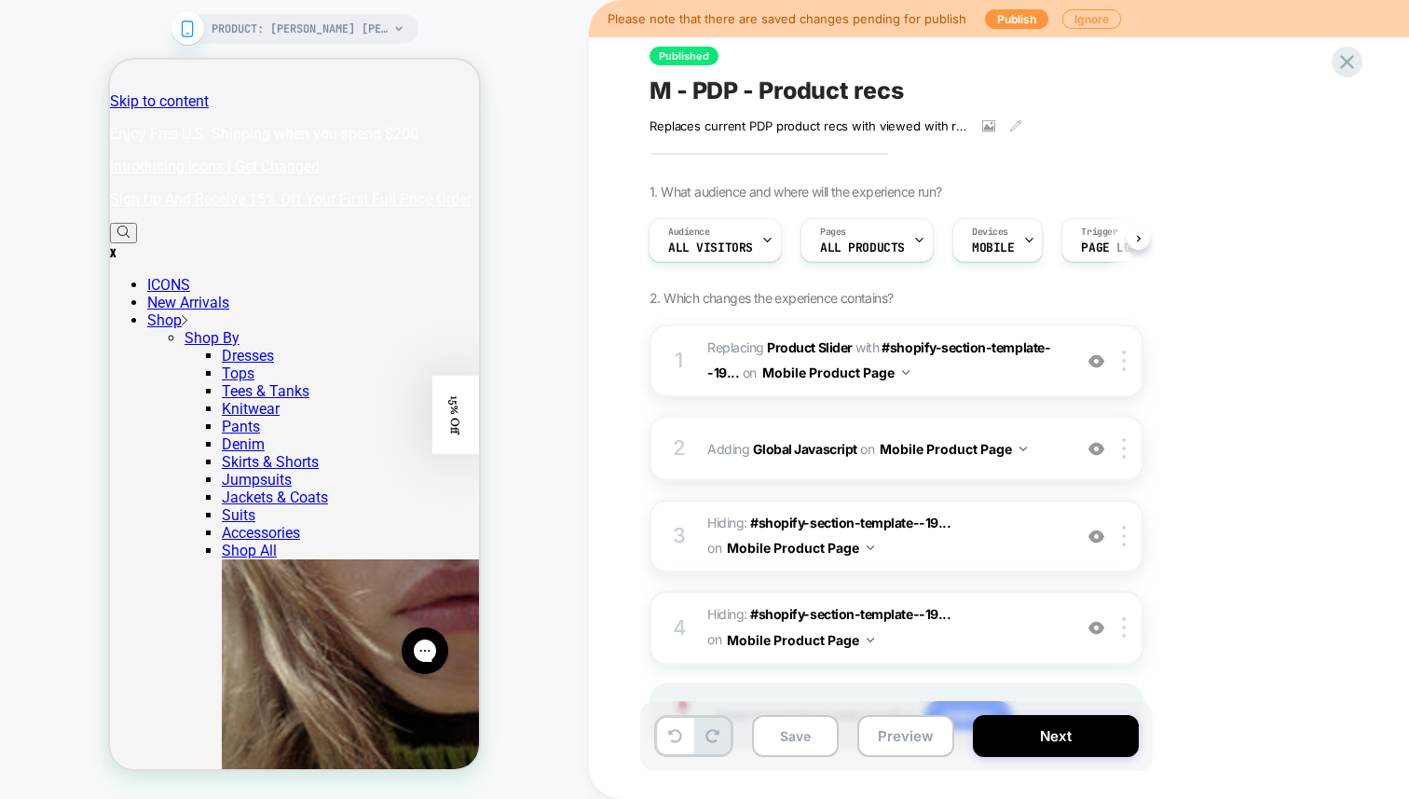
scroll to position [89, 0]
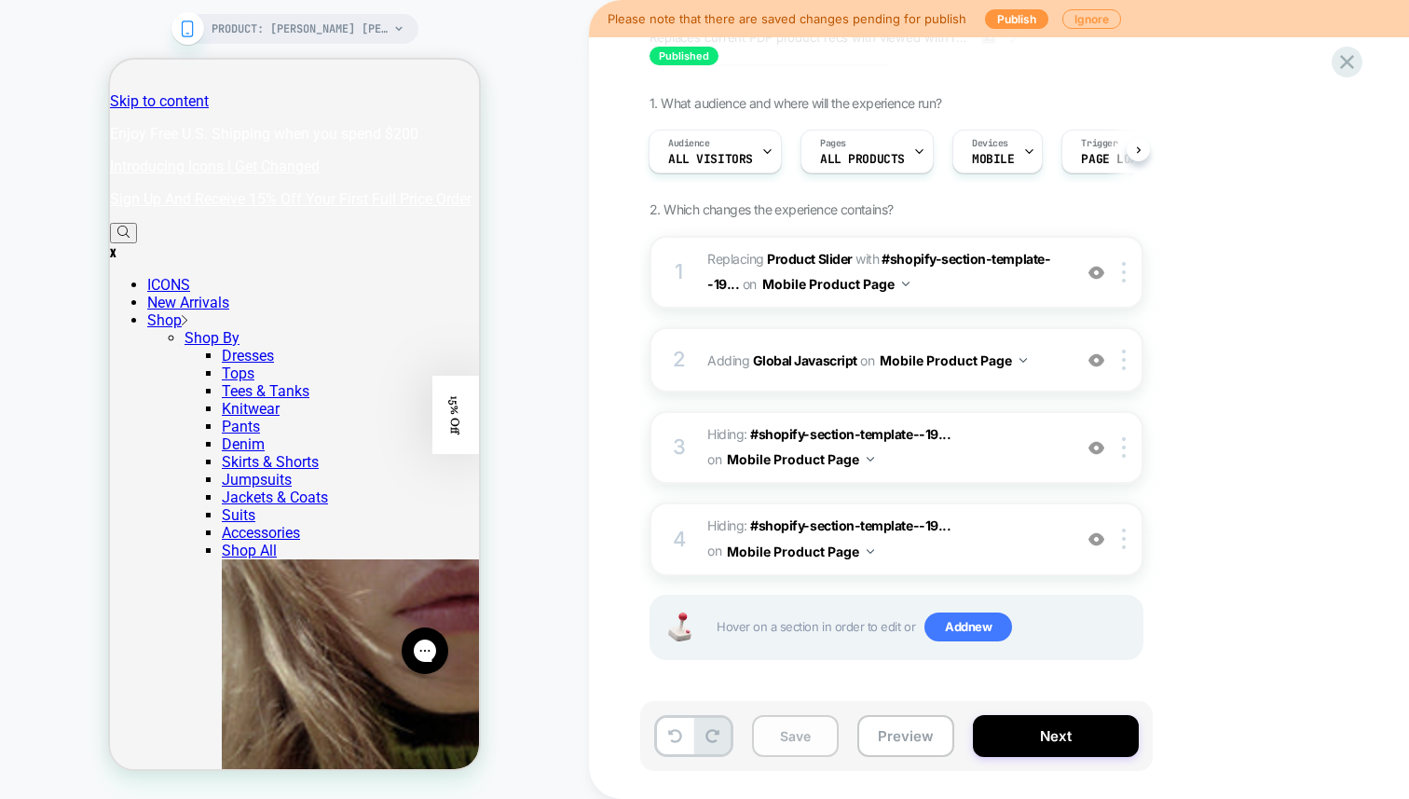
click at [799, 722] on button "Save" at bounding box center [795, 736] width 87 height 42
click at [882, 730] on button "Preview" at bounding box center [905, 736] width 97 height 42
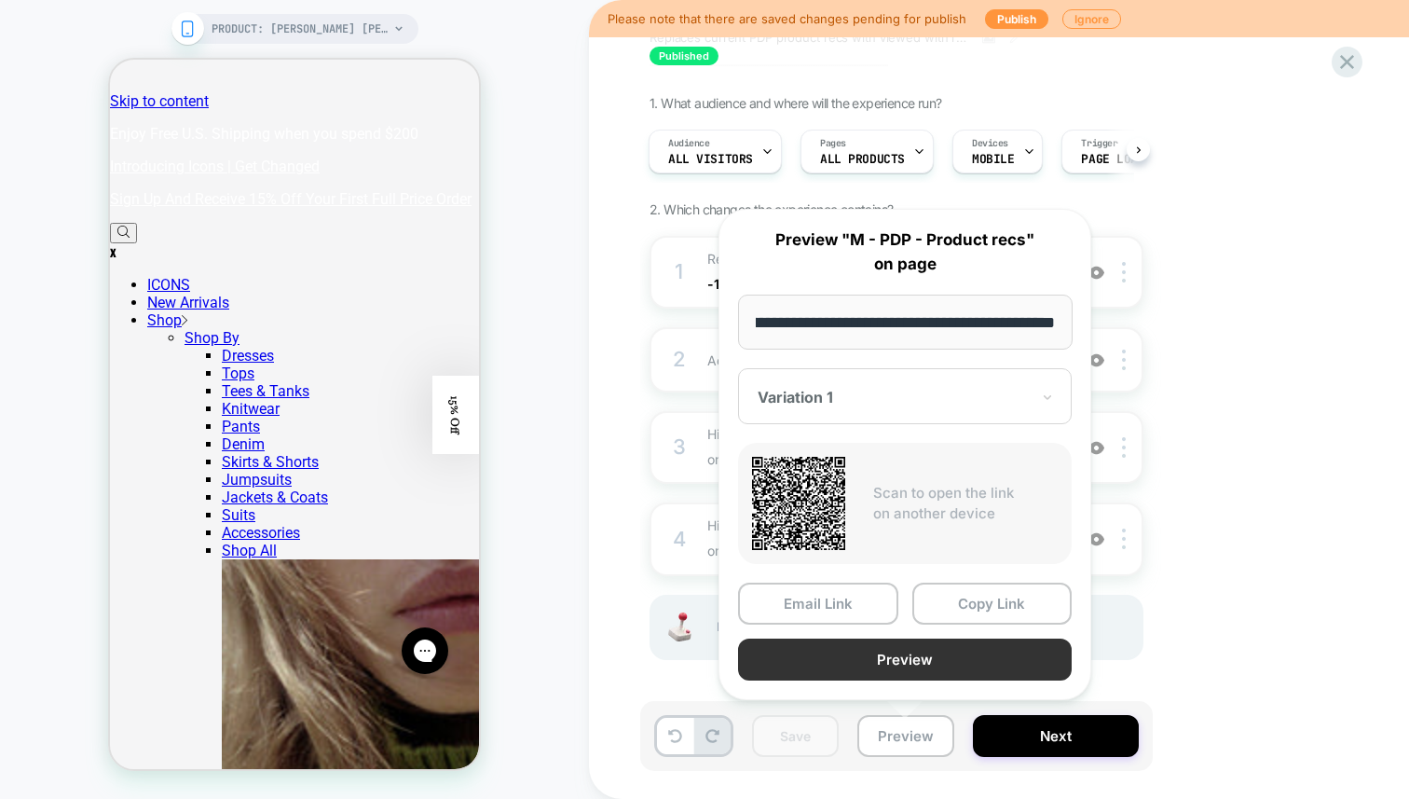
scroll to position [0, 0]
click at [869, 666] on button "Preview" at bounding box center [905, 659] width 334 height 42
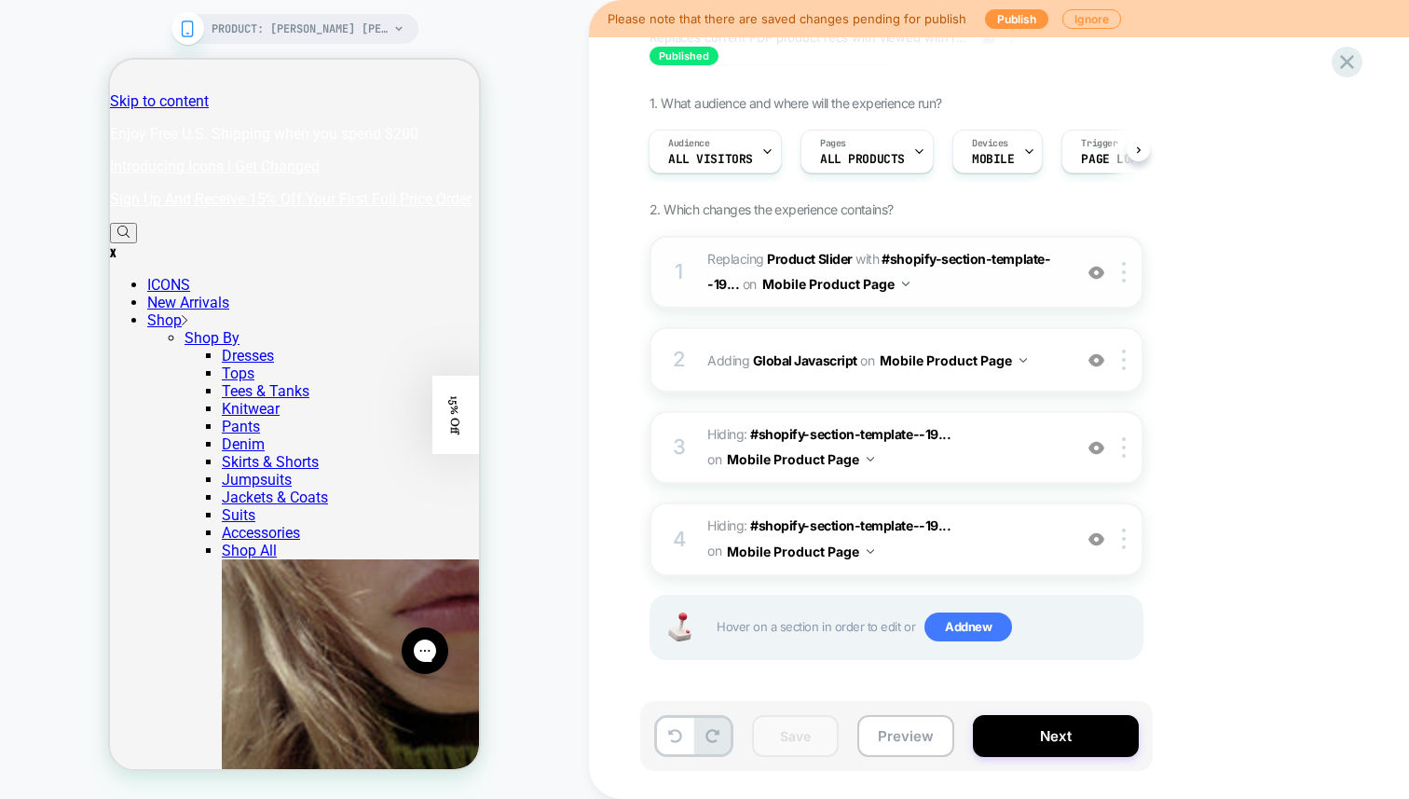
click at [923, 274] on span "#_loomi_addon_1749056954332_dup1755591968 Replacing Product Slider WITH #shopif…" at bounding box center [884, 272] width 355 height 50
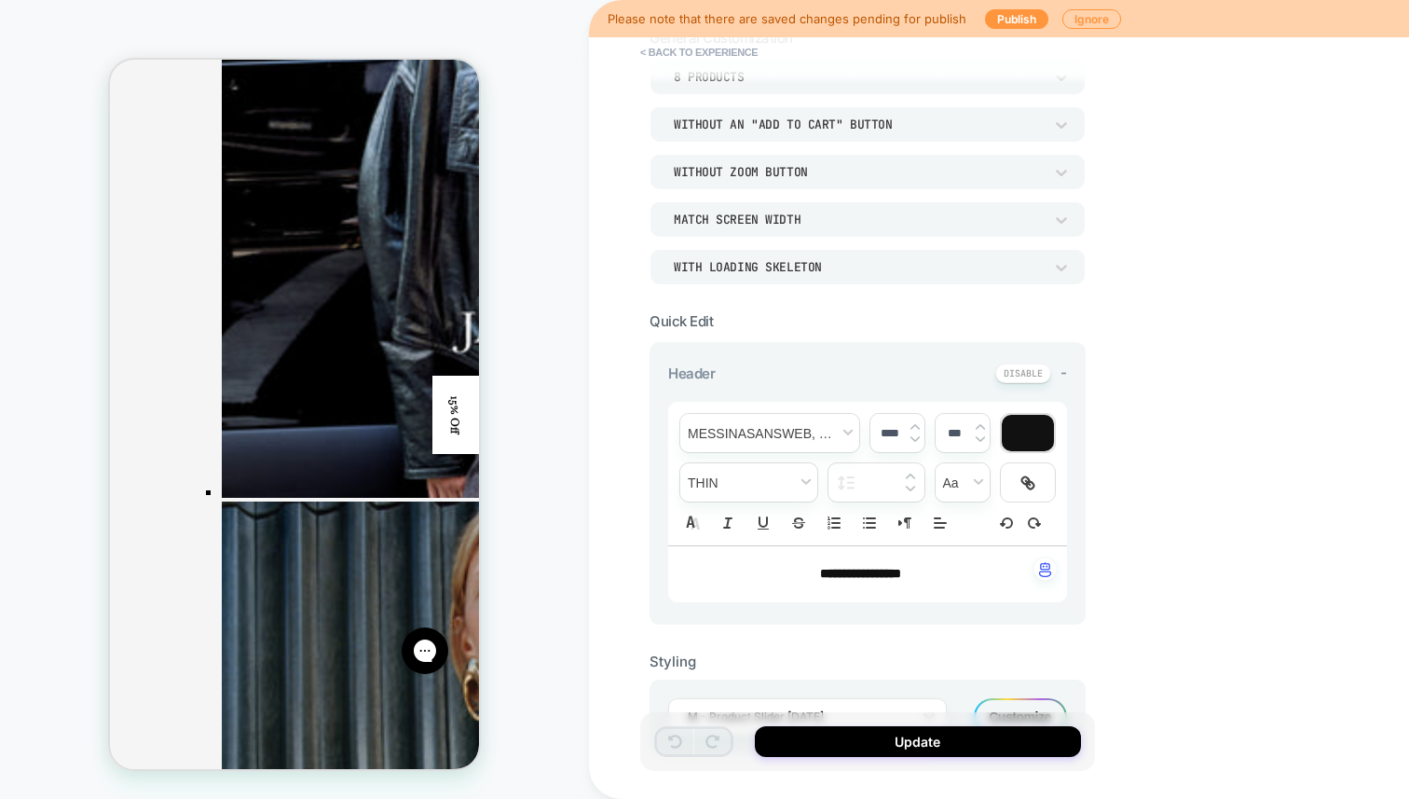
scroll to position [127, 0]
click at [959, 432] on input "***" at bounding box center [955, 430] width 38 height 14
click at [978, 422] on img at bounding box center [980, 423] width 9 height 7
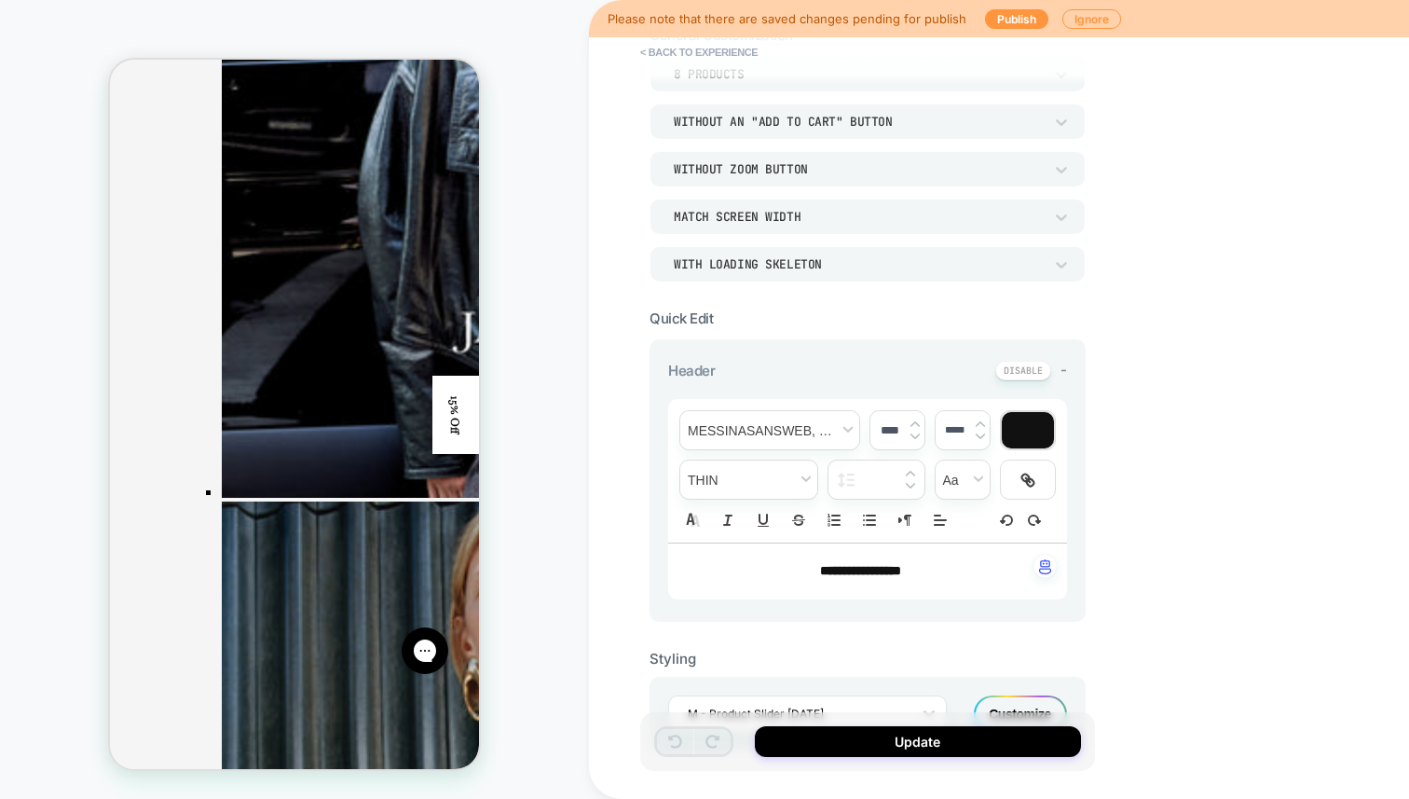
click at [978, 422] on img at bounding box center [980, 423] width 9 height 7
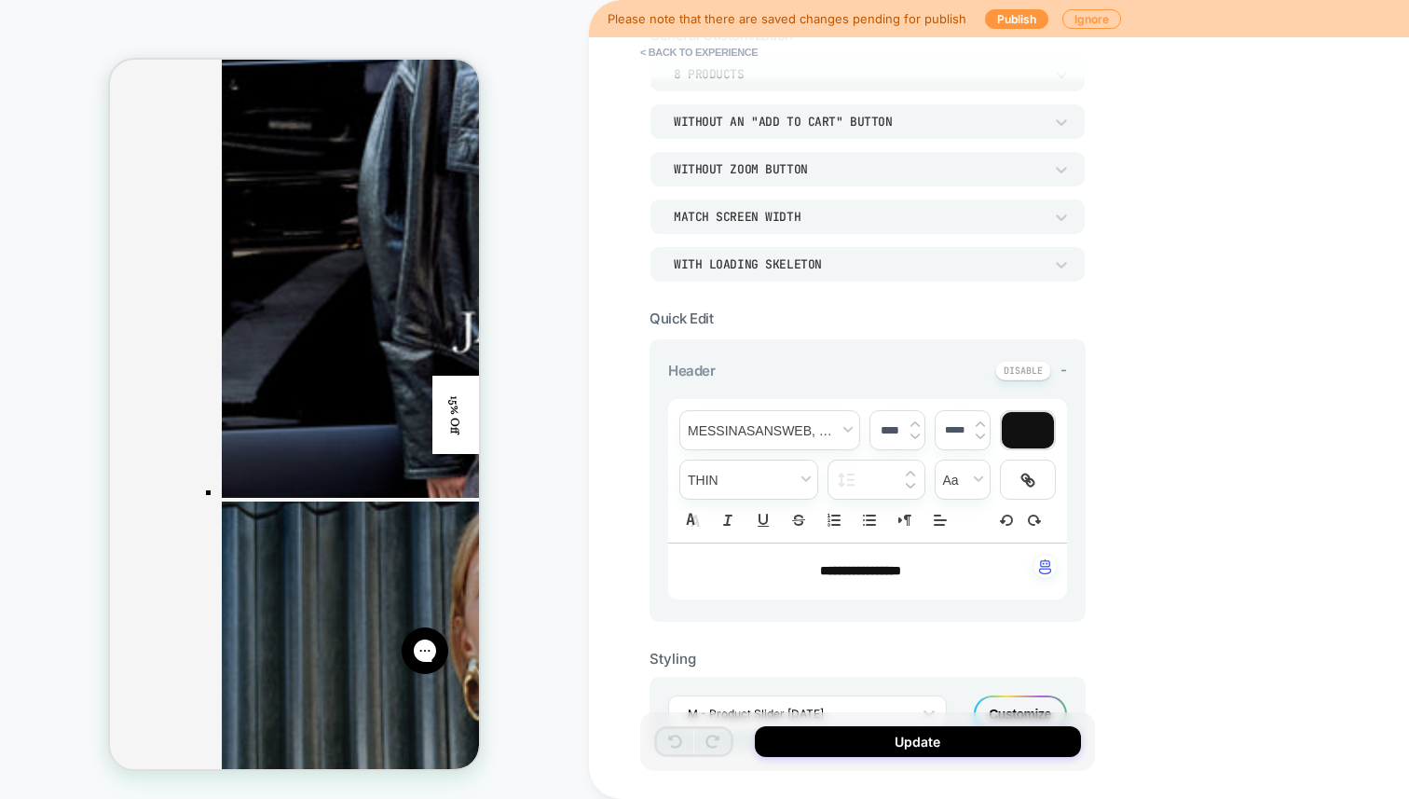
click at [978, 422] on img at bounding box center [980, 423] width 9 height 7
drag, startPoint x: 953, startPoint y: 430, endPoint x: 923, endPoint y: 422, distance: 31.6
click at [923, 422] on div "**********" at bounding box center [867, 471] width 399 height 144
type input "*****"
click at [691, 362] on span "Header" at bounding box center [691, 371] width 47 height 18
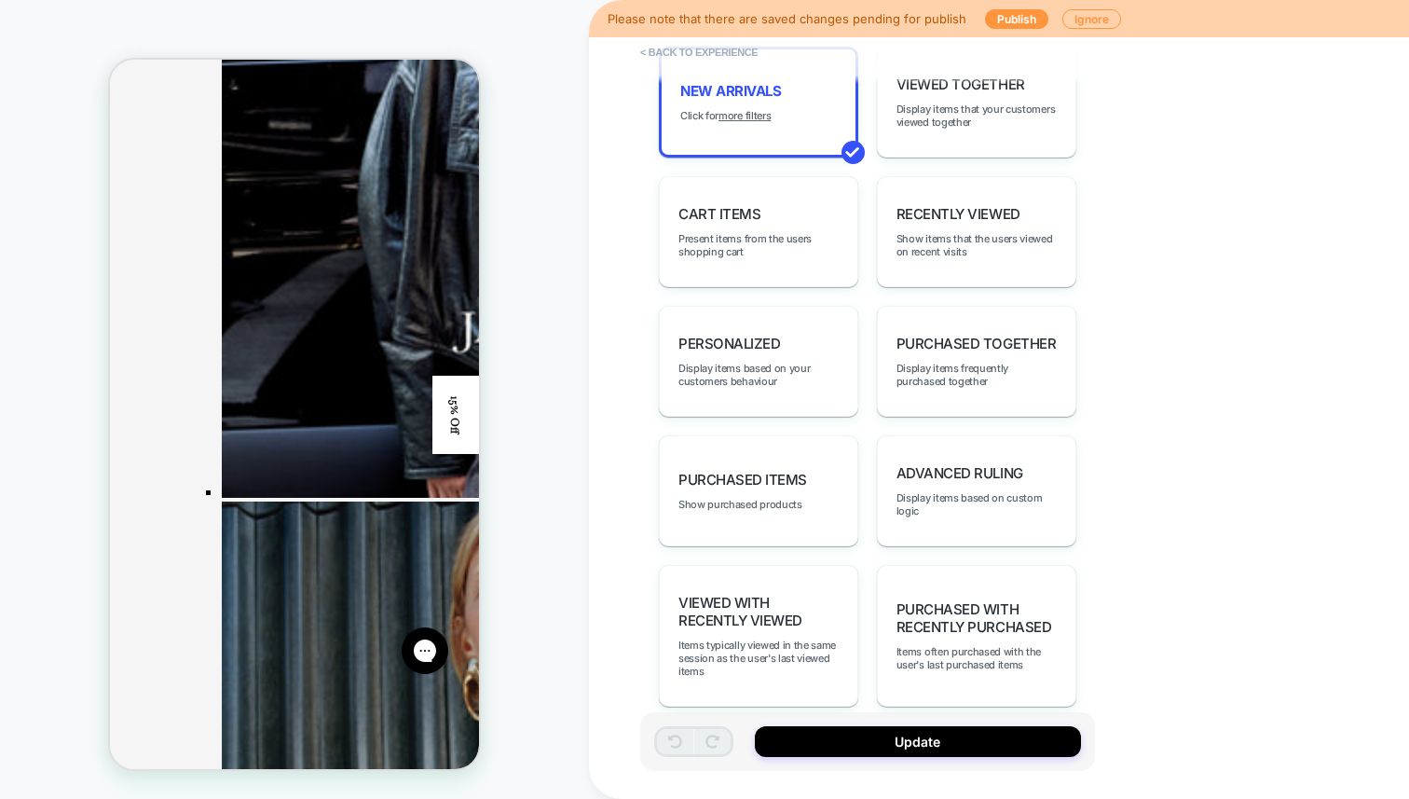
scroll to position [0, 0]
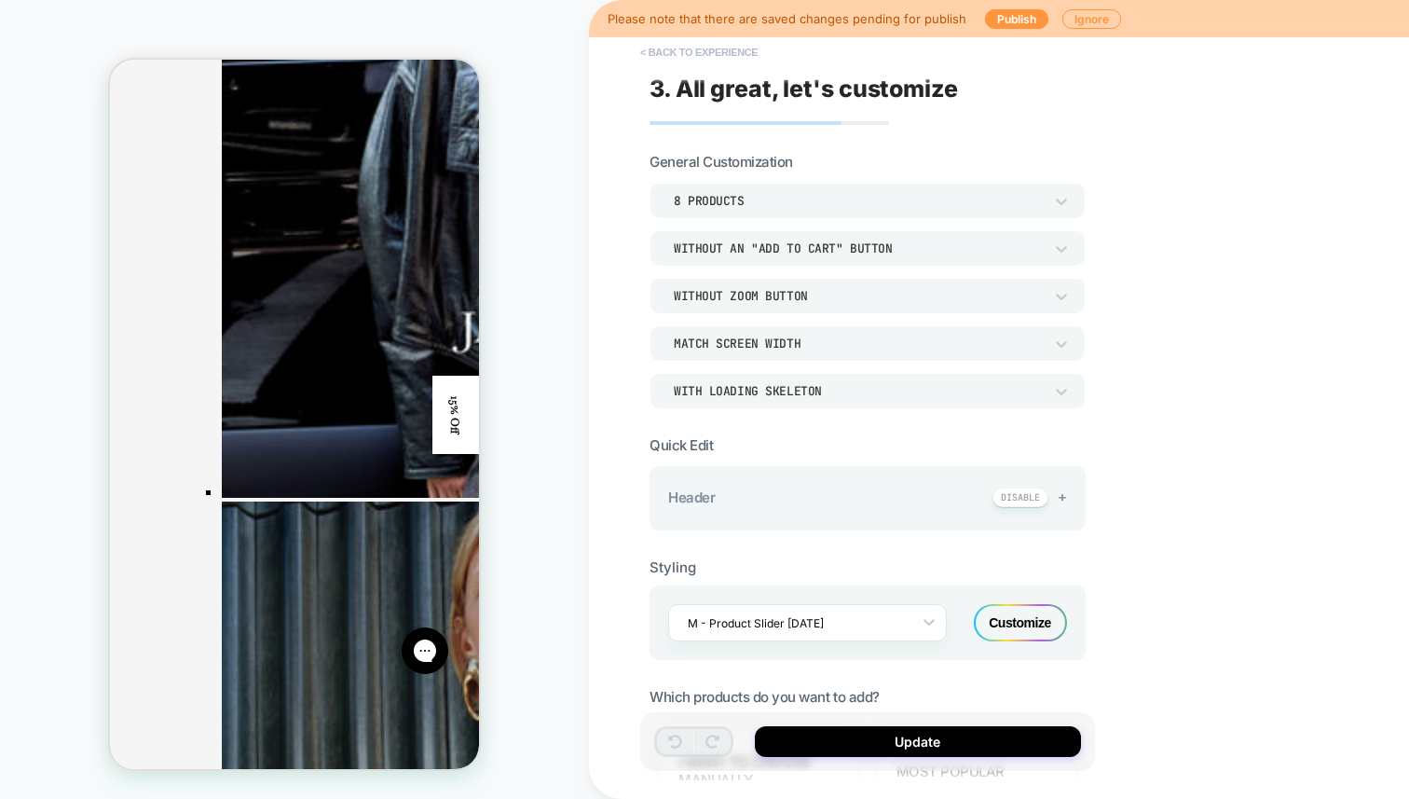
click at [681, 57] on button "< Back to experience" at bounding box center [699, 52] width 136 height 30
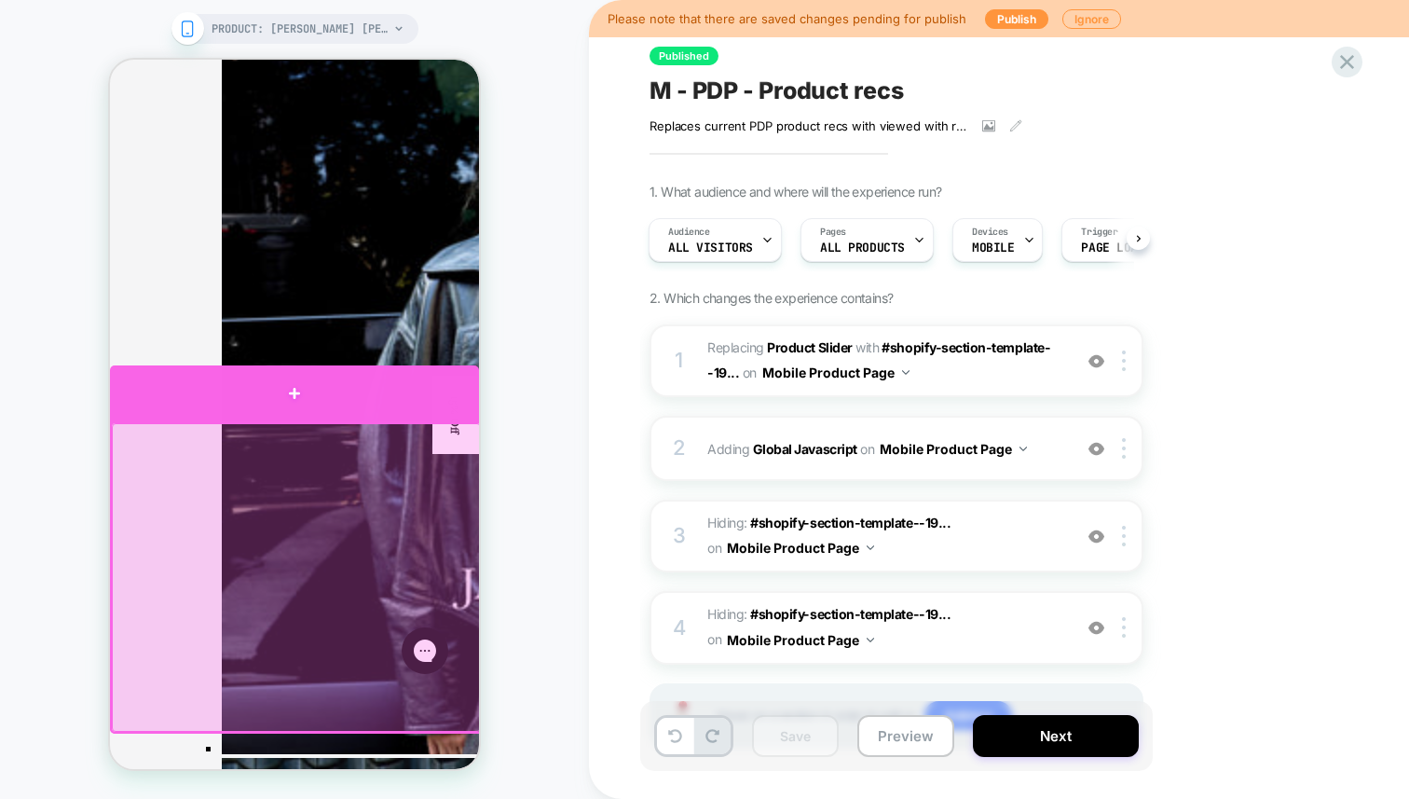
scroll to position [3572, 0]
